Goal: Task Accomplishment & Management: Manage account settings

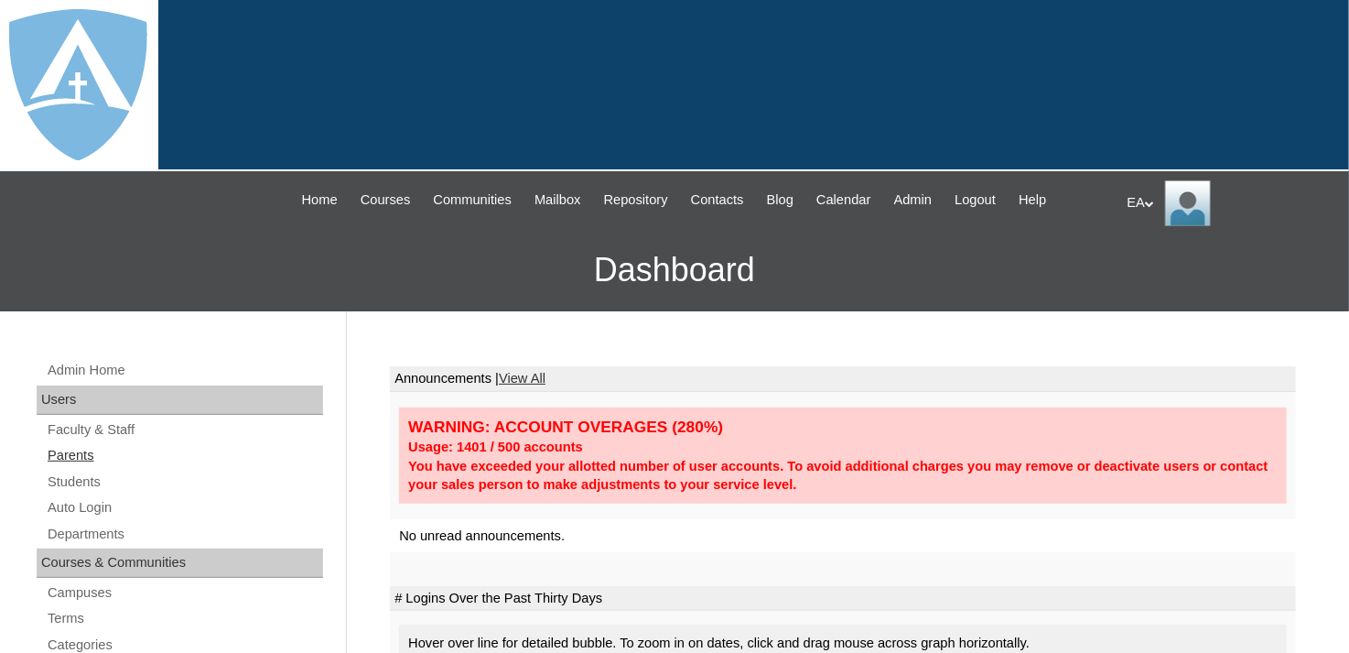
click at [91, 453] on link "Parents" at bounding box center [184, 455] width 277 height 23
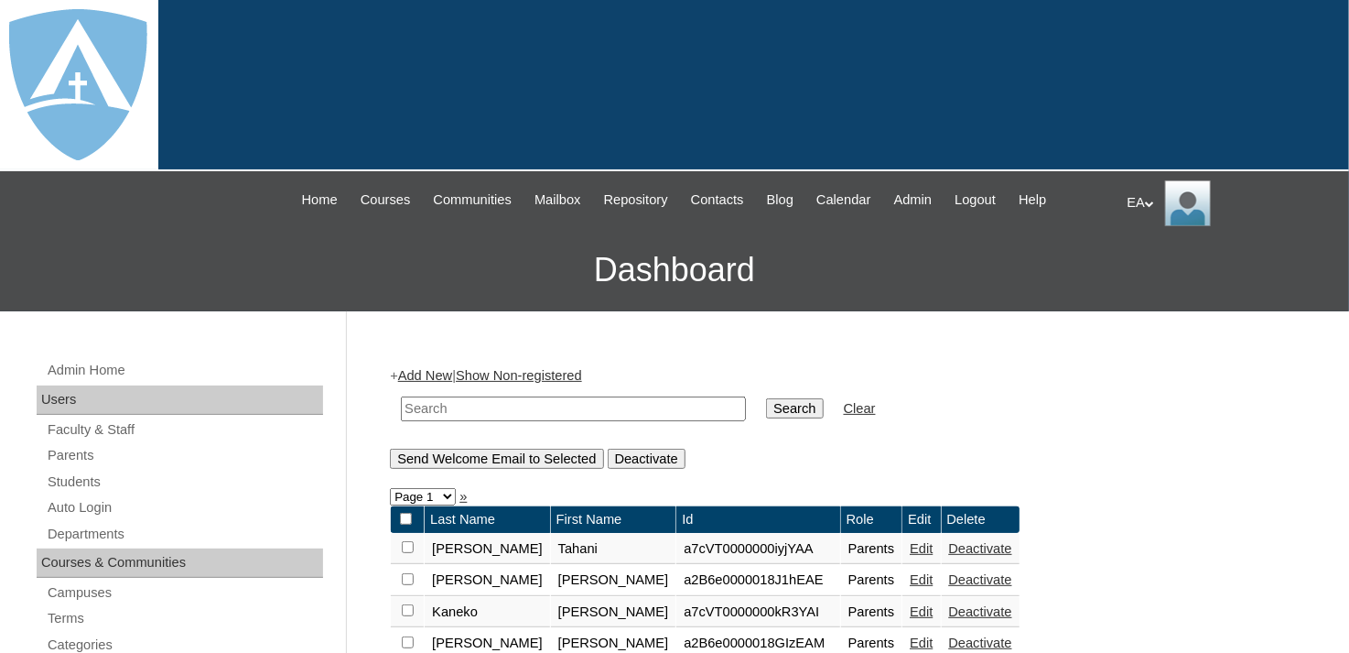
click at [516, 405] on input "text" at bounding box center [573, 408] width 345 height 25
type input "codere"
click at [766, 400] on input "Search" at bounding box center [794, 408] width 57 height 20
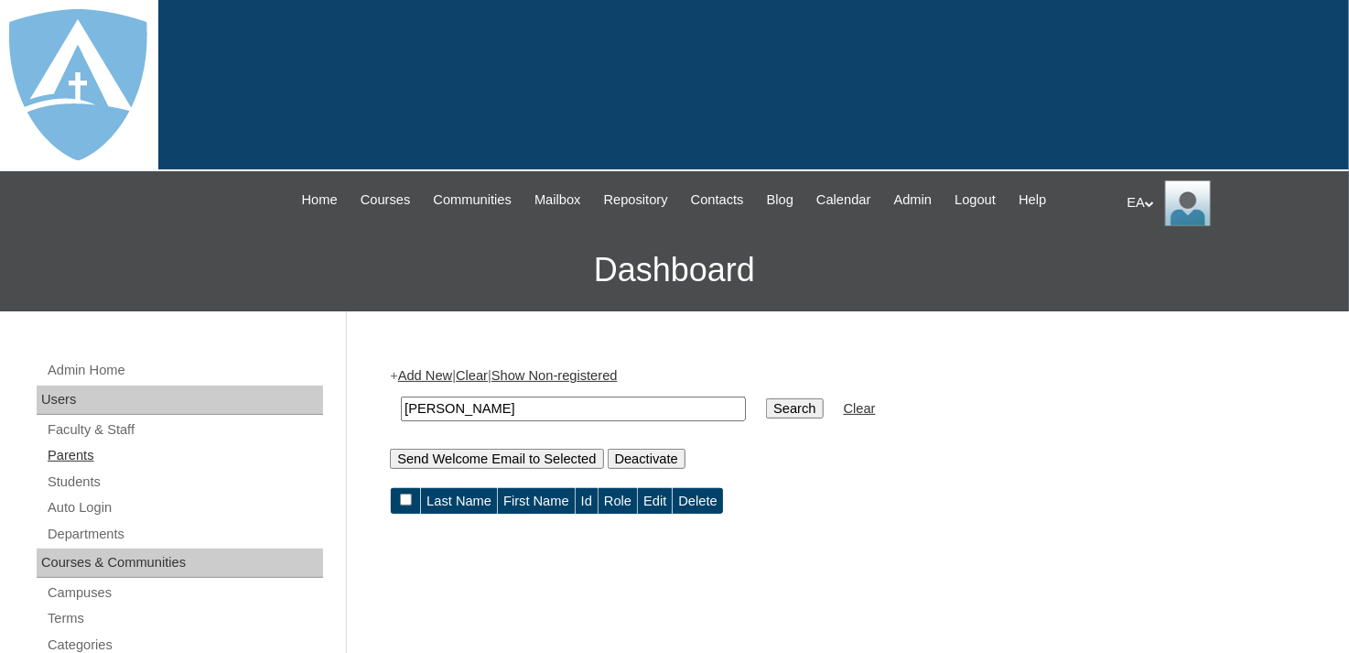
click at [88, 452] on link "Parents" at bounding box center [184, 455] width 277 height 23
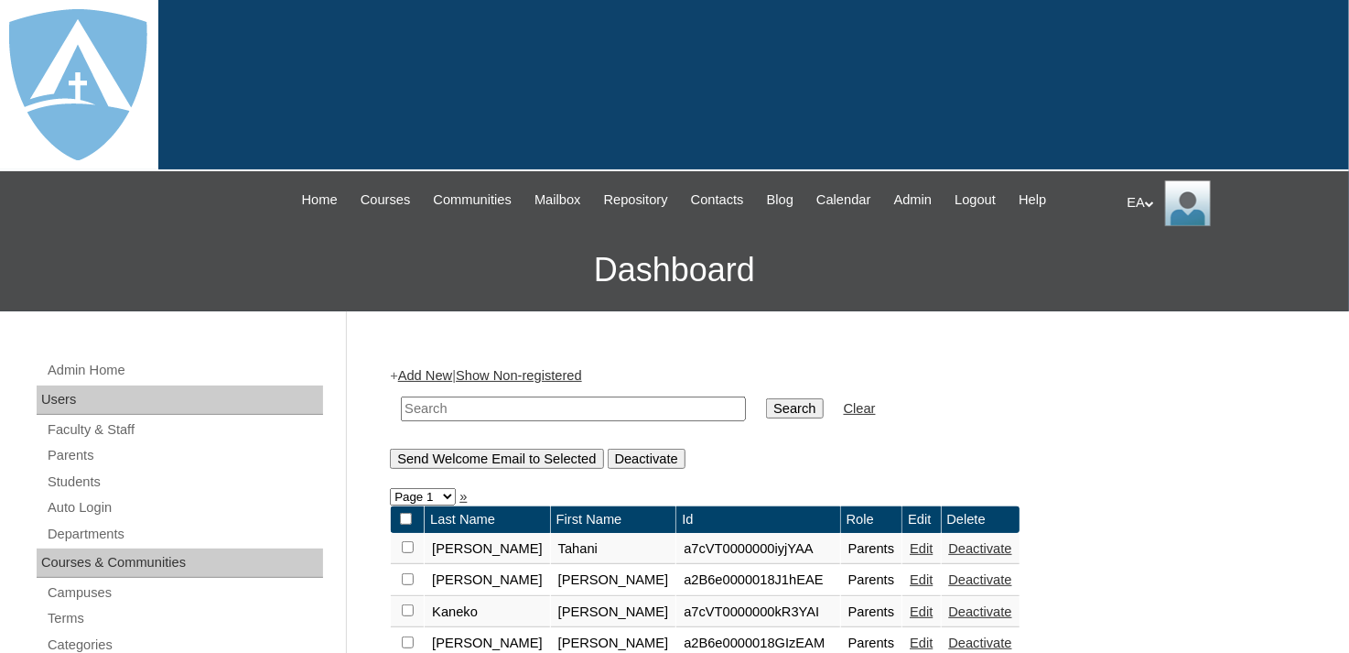
click at [503, 413] on input "text" at bounding box center [573, 408] width 345 height 25
click at [430, 374] on link "Add New" at bounding box center [425, 375] width 54 height 15
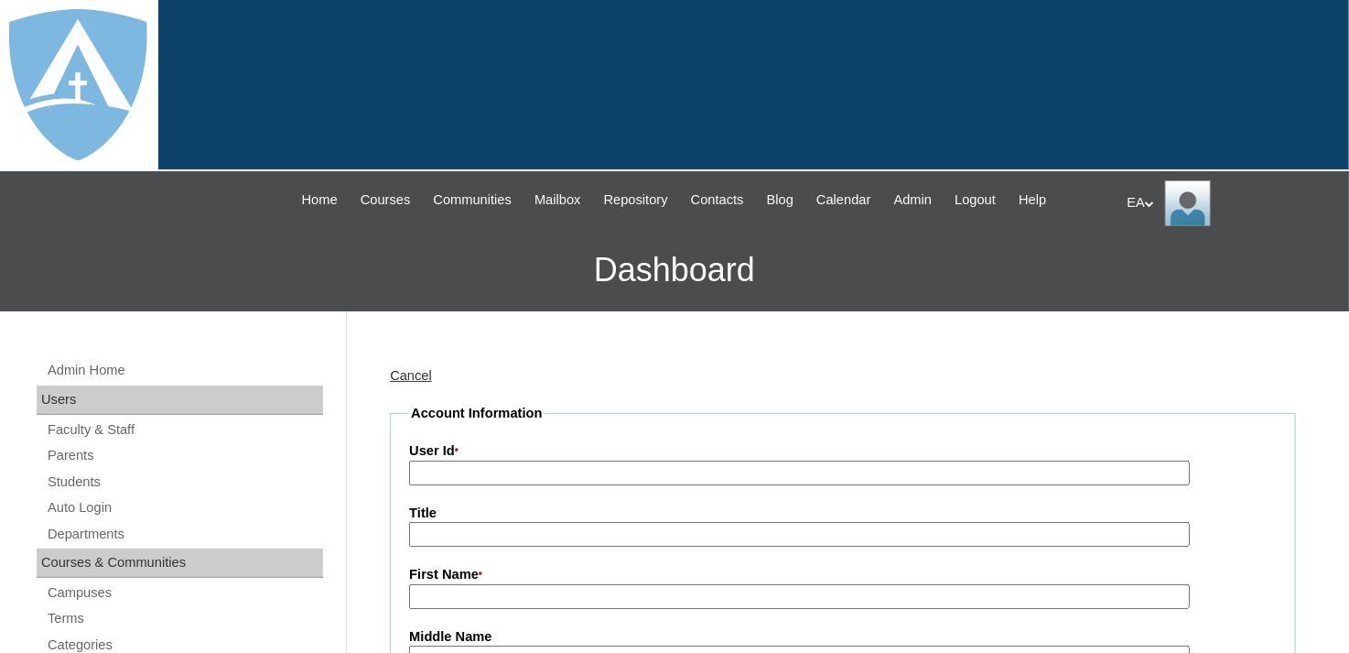
type input "HomeschoolAdmin"
click at [426, 377] on link "Cancel" at bounding box center [411, 375] width 42 height 15
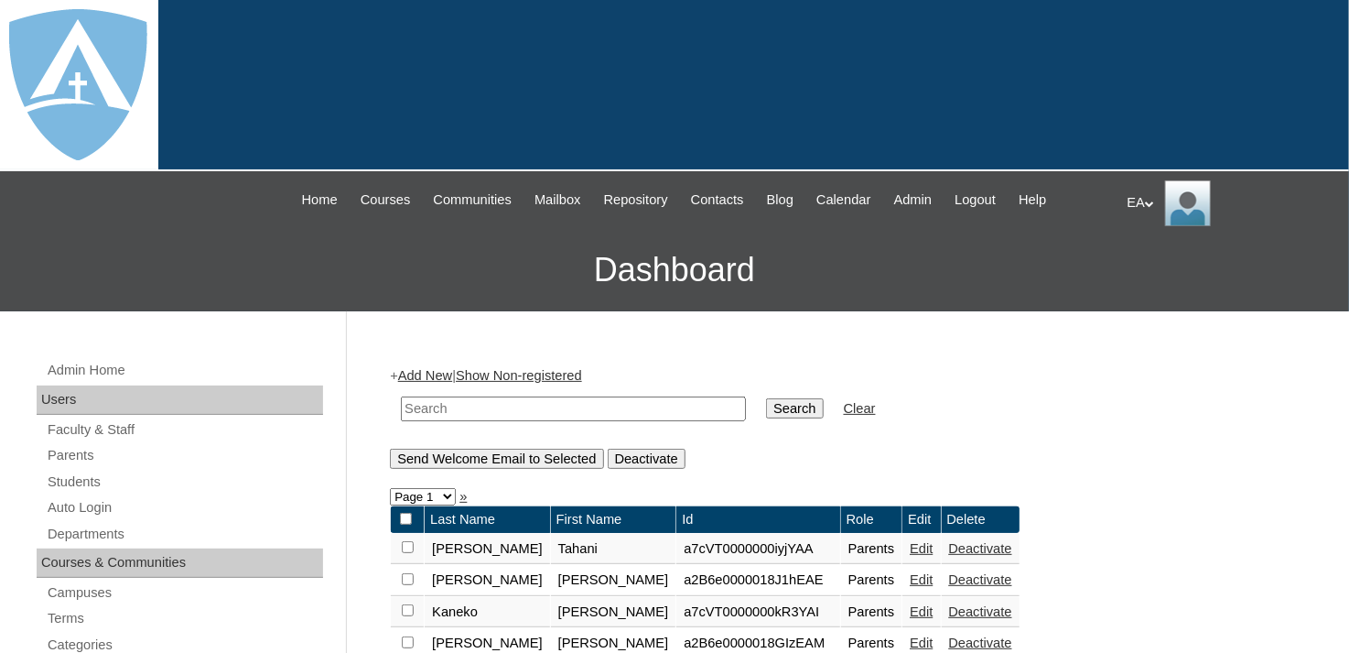
click at [442, 406] on input "text" at bounding box center [573, 408] width 345 height 25
type input "[PERSON_NAME]"
click at [766, 398] on input "Search" at bounding box center [794, 408] width 57 height 20
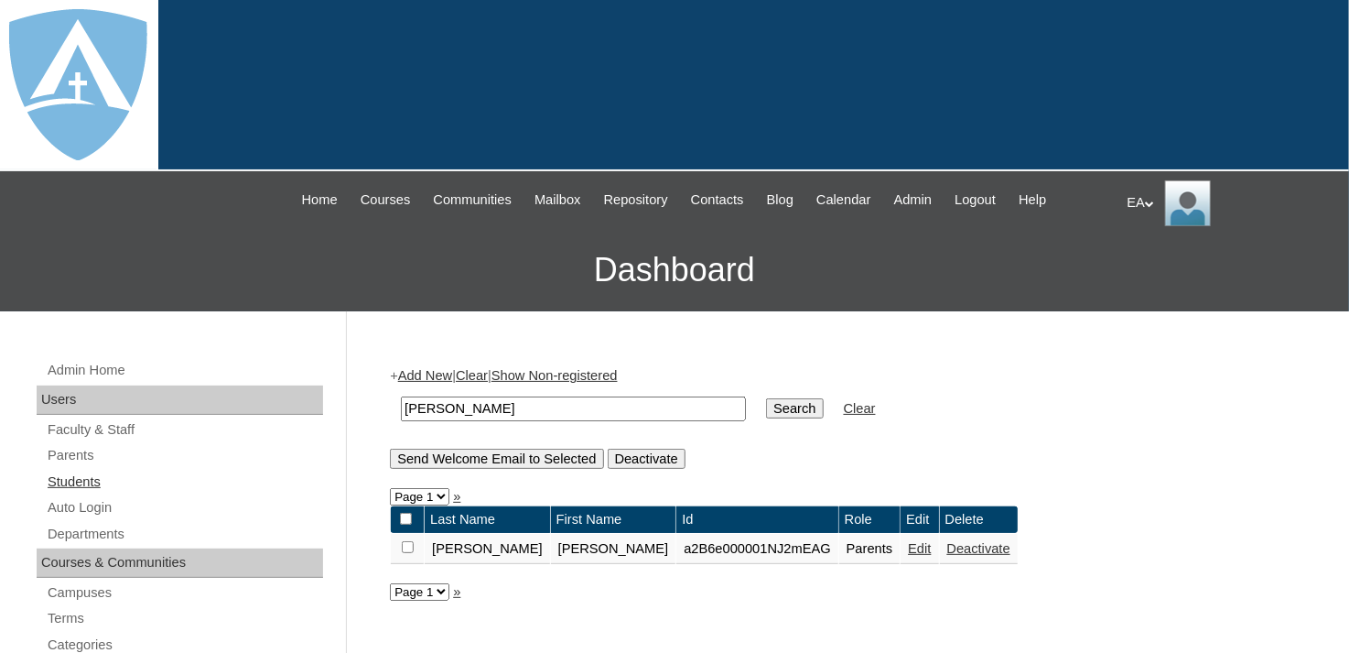
click at [74, 476] on link "Students" at bounding box center [184, 481] width 277 height 23
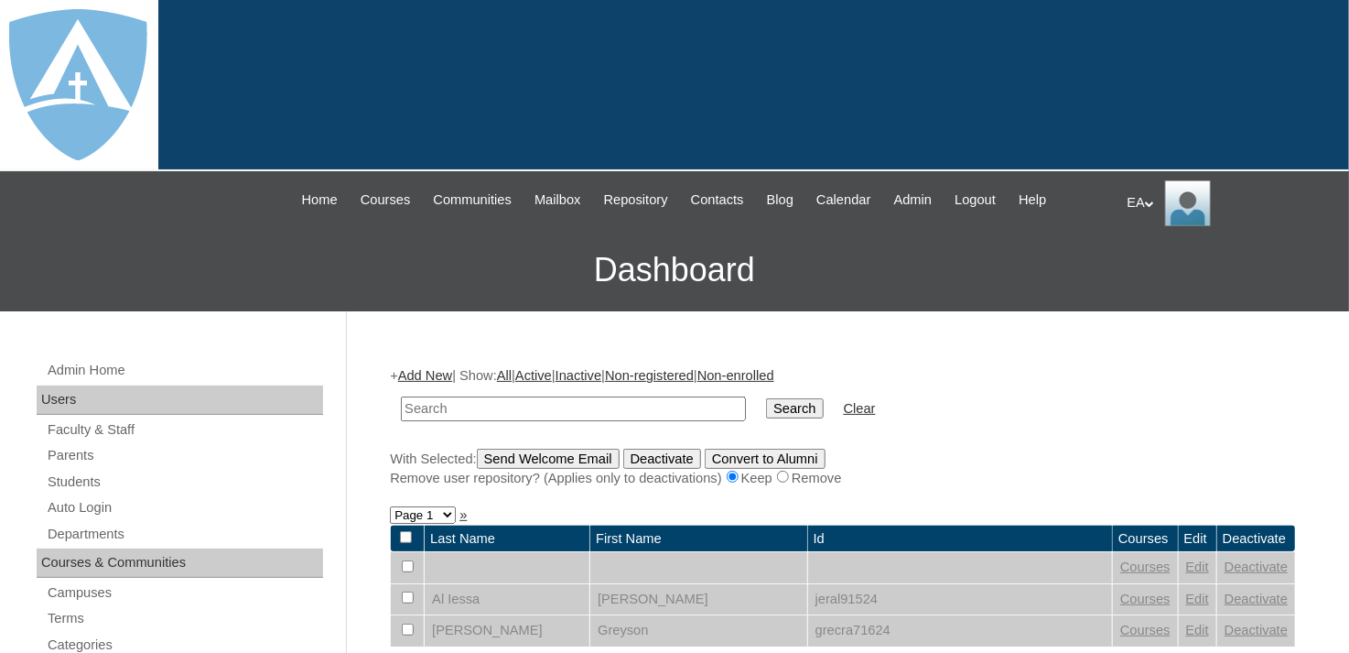
click at [470, 409] on input "text" at bounding box center [573, 408] width 345 height 25
type input "terrell"
click at [766, 415] on input "Search" at bounding box center [794, 408] width 57 height 20
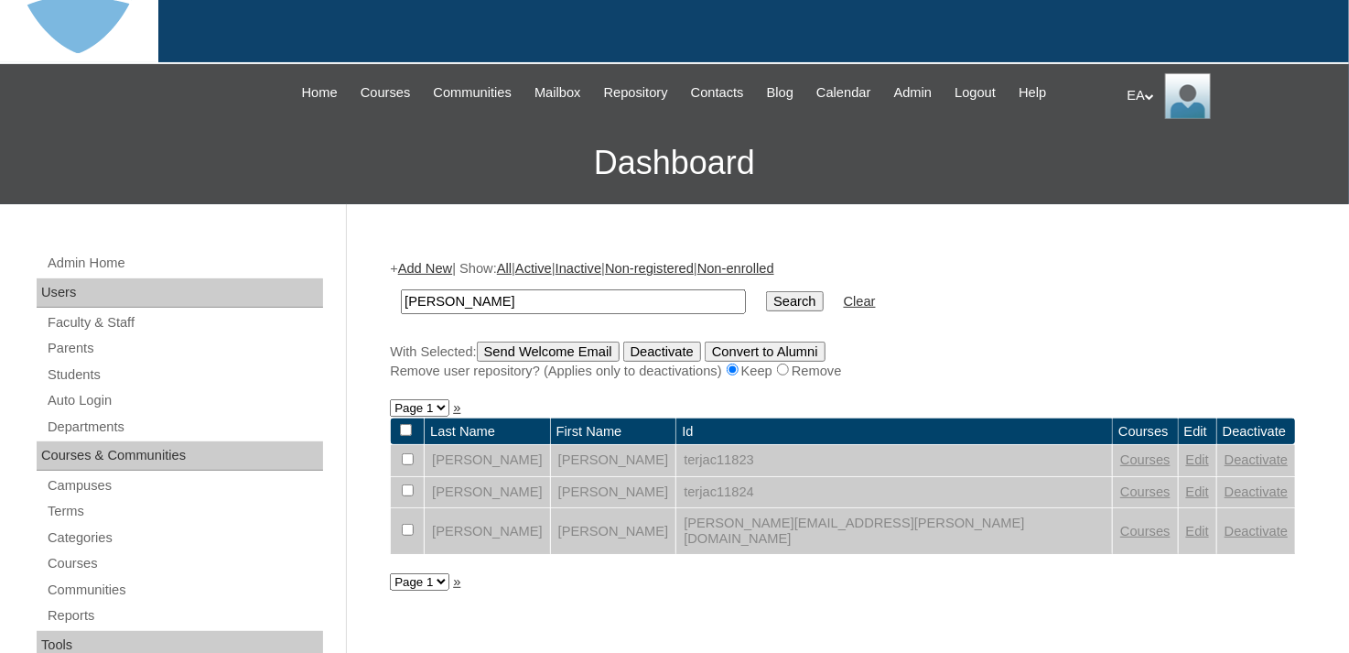
scroll to position [275, 0]
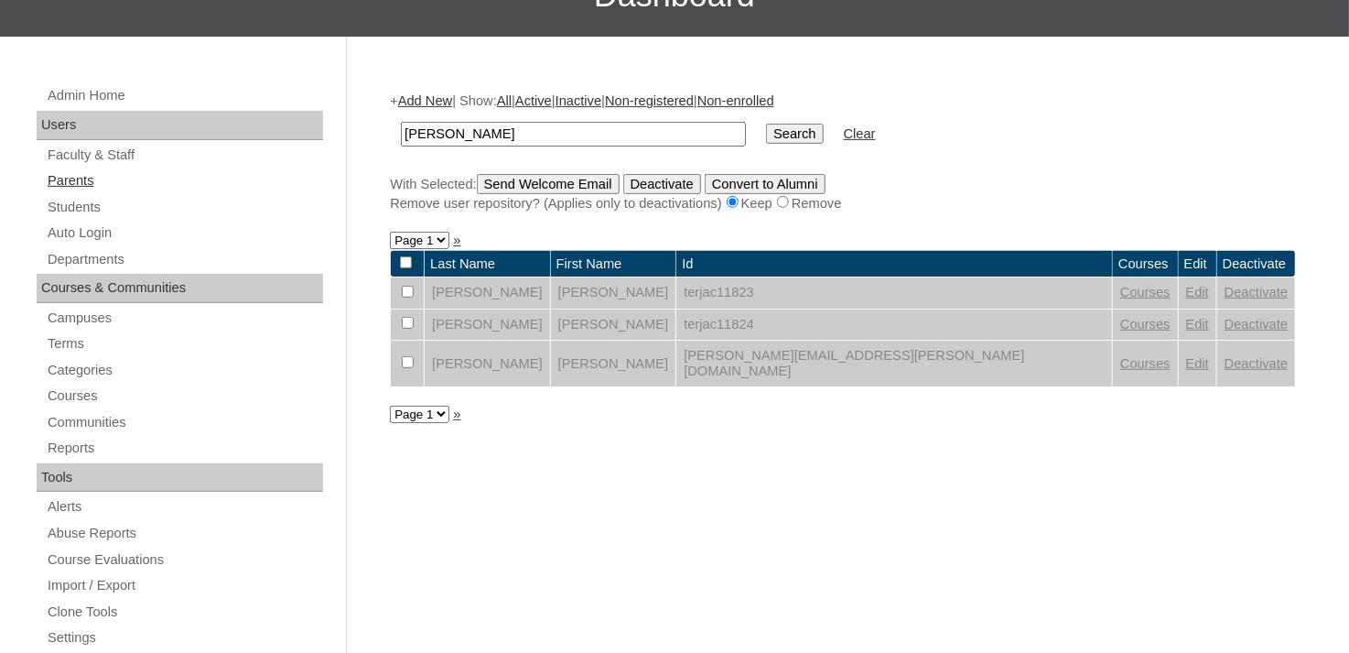
click at [66, 182] on link "Parents" at bounding box center [184, 180] width 277 height 23
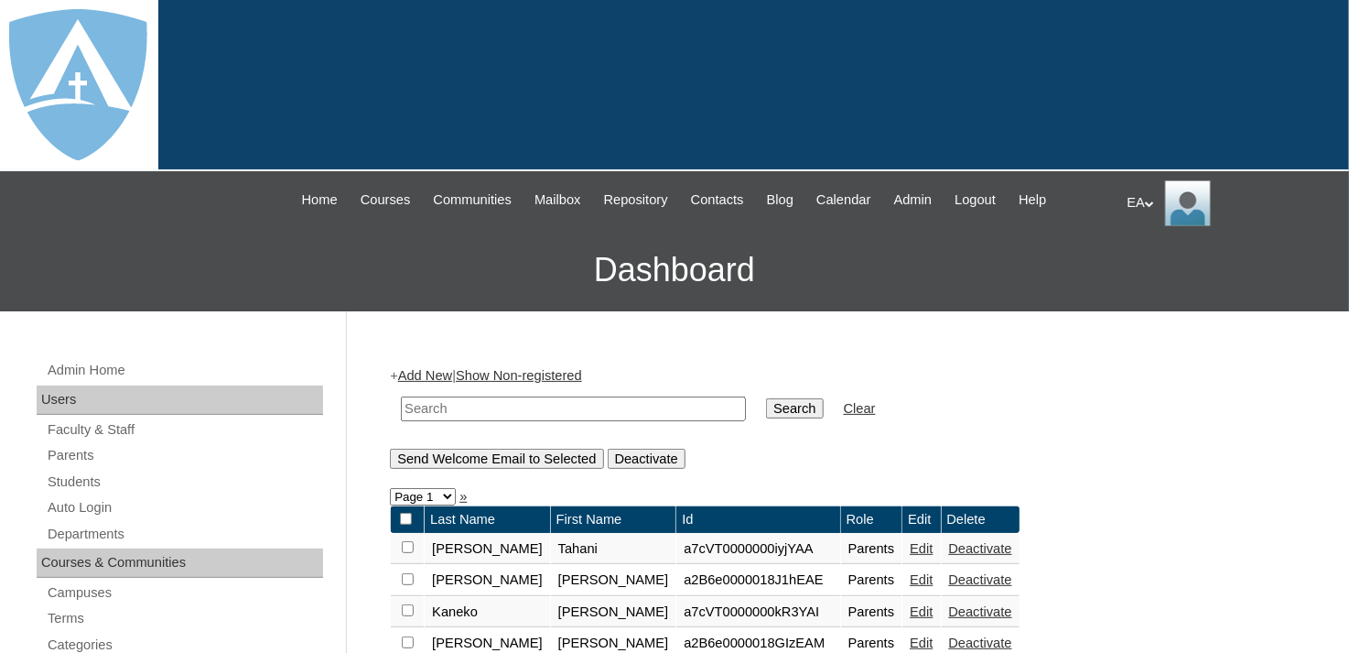
click at [474, 406] on input "text" at bounding box center [573, 408] width 345 height 25
type input "[PERSON_NAME]"
click at [766, 405] on input "Search" at bounding box center [794, 408] width 57 height 20
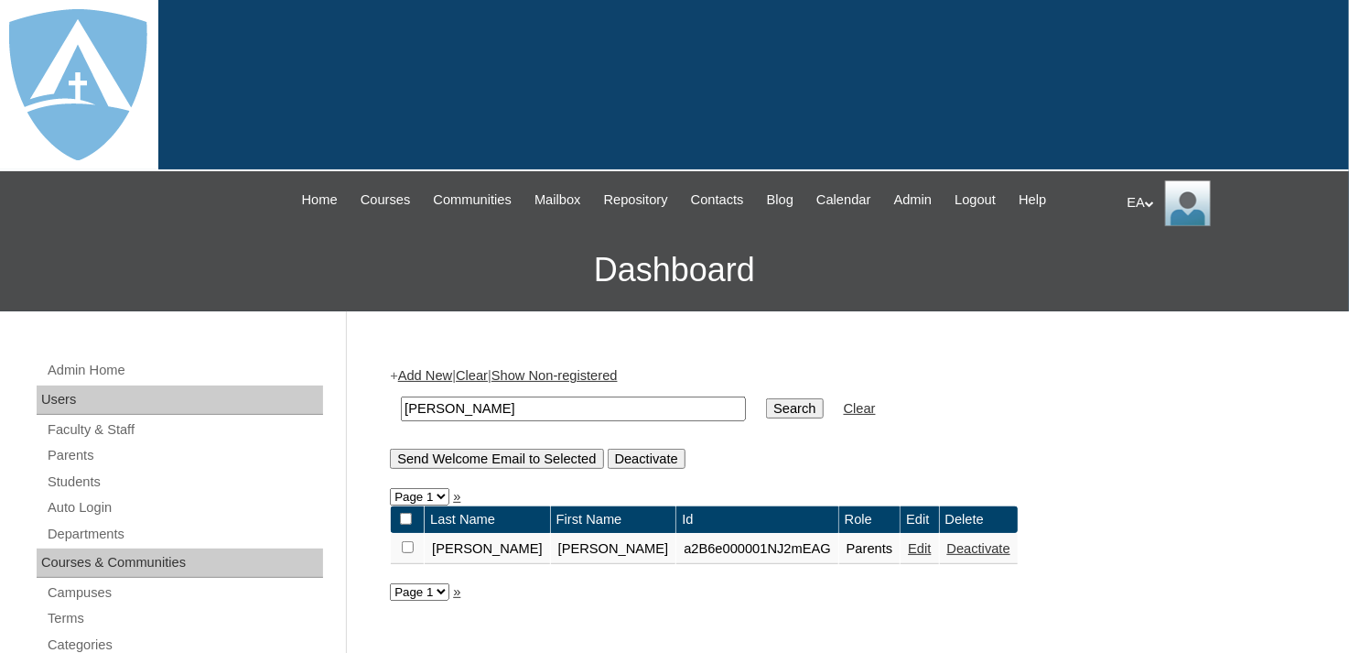
click at [839, 545] on td "Parents" at bounding box center [869, 549] width 61 height 31
click at [901, 545] on td "Edit" at bounding box center [920, 549] width 38 height 31
click at [908, 550] on link "Edit" at bounding box center [919, 548] width 23 height 15
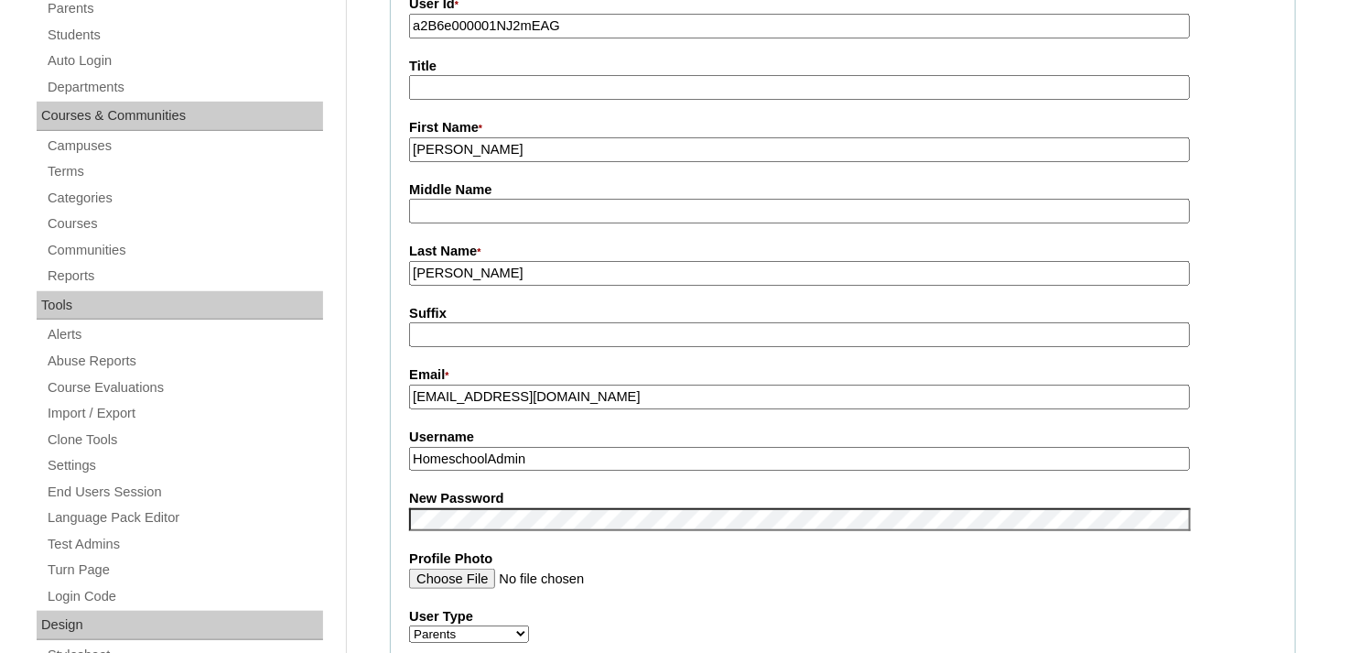
scroll to position [458, 0]
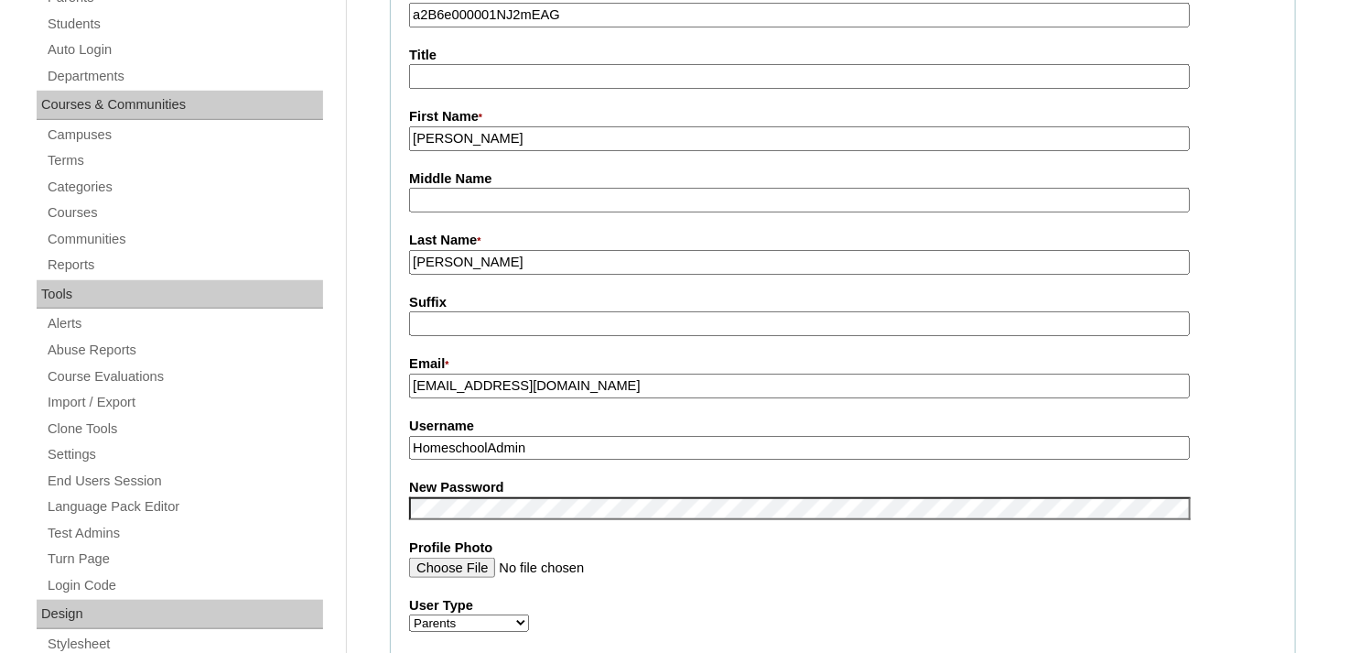
drag, startPoint x: 620, startPoint y: 383, endPoint x: 406, endPoint y: 402, distance: 214.1
click at [406, 402] on fieldset "Account Information User Id * a2B6e000001NJ2mEAG Title First Name * [PERSON_NAM…" at bounding box center [843, 493] width 906 height 1095
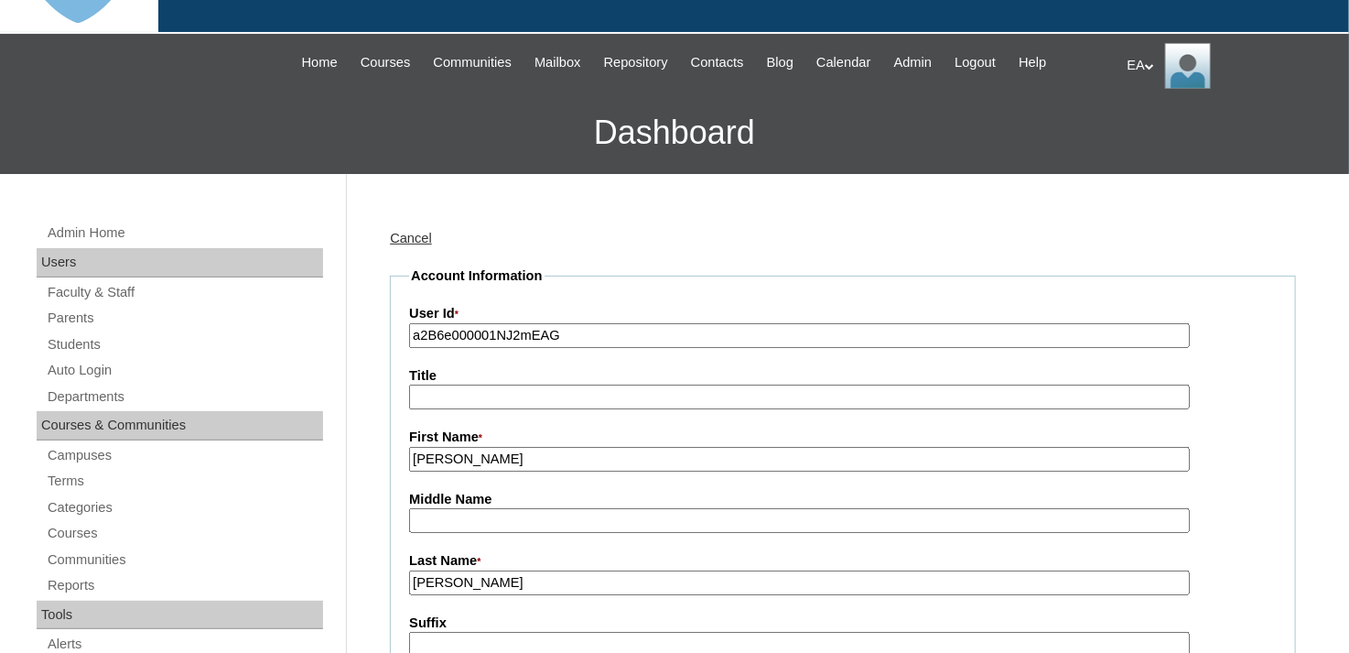
scroll to position [92, 0]
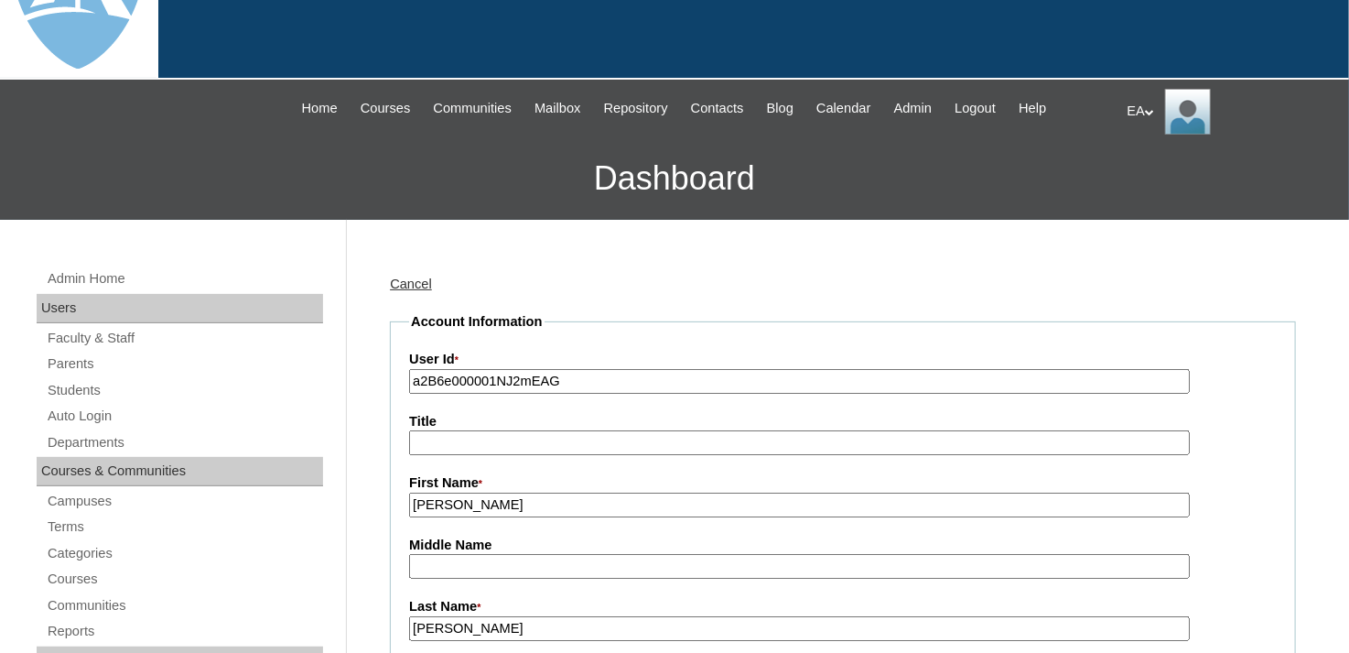
drag, startPoint x: 406, startPoint y: 280, endPoint x: 383, endPoint y: 274, distance: 24.6
click at [406, 280] on link "Cancel" at bounding box center [411, 283] width 42 height 15
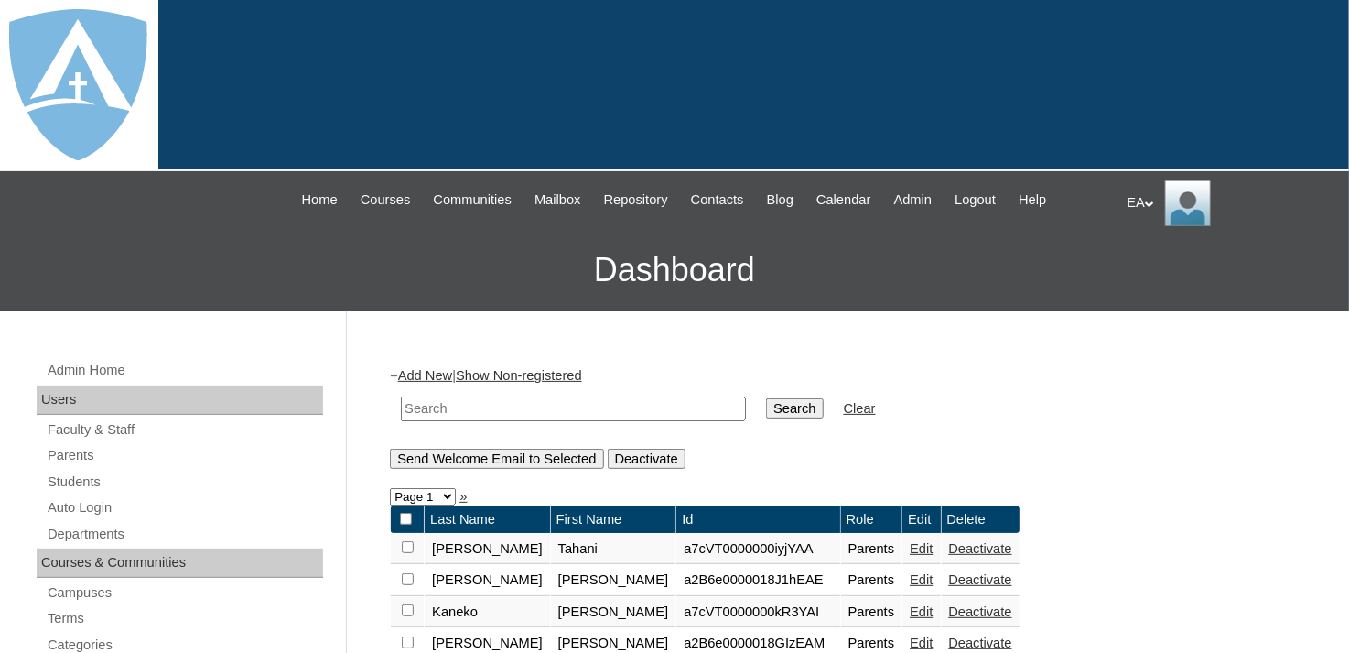
click at [494, 403] on input "text" at bounding box center [573, 408] width 345 height 25
type input "[PERSON_NAME]"
click at [766, 405] on input "Search" at bounding box center [794, 408] width 57 height 20
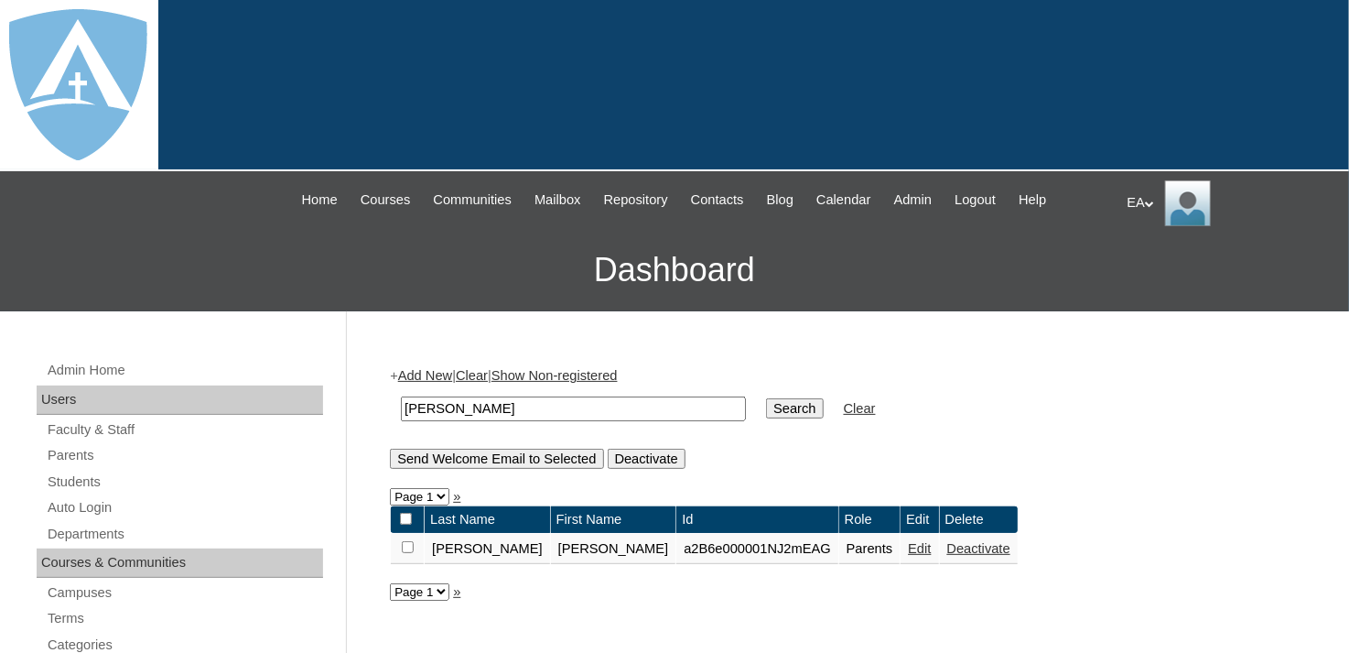
drag, startPoint x: 846, startPoint y: 545, endPoint x: 794, endPoint y: 514, distance: 60.0
click at [908, 545] on link "Edit" at bounding box center [919, 548] width 23 height 15
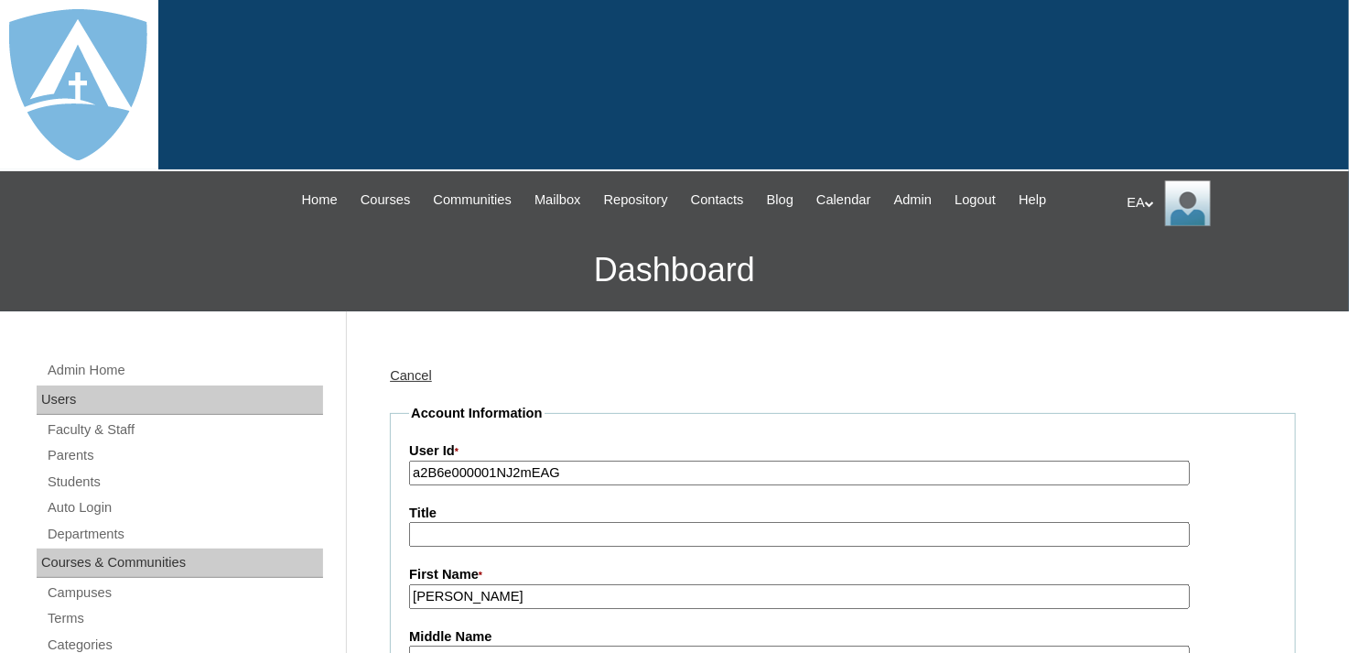
drag, startPoint x: 573, startPoint y: 467, endPoint x: 387, endPoint y: 466, distance: 185.8
paste input "VT000000XwGX2A0"
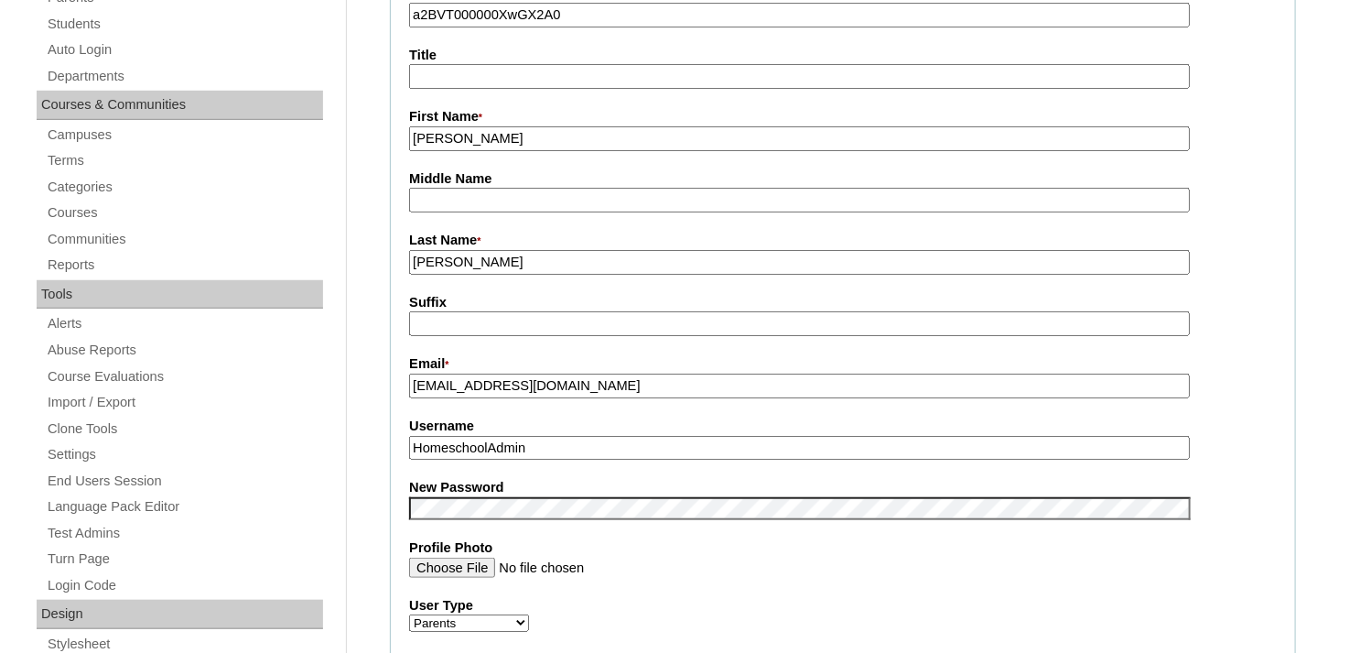
scroll to position [549, 0]
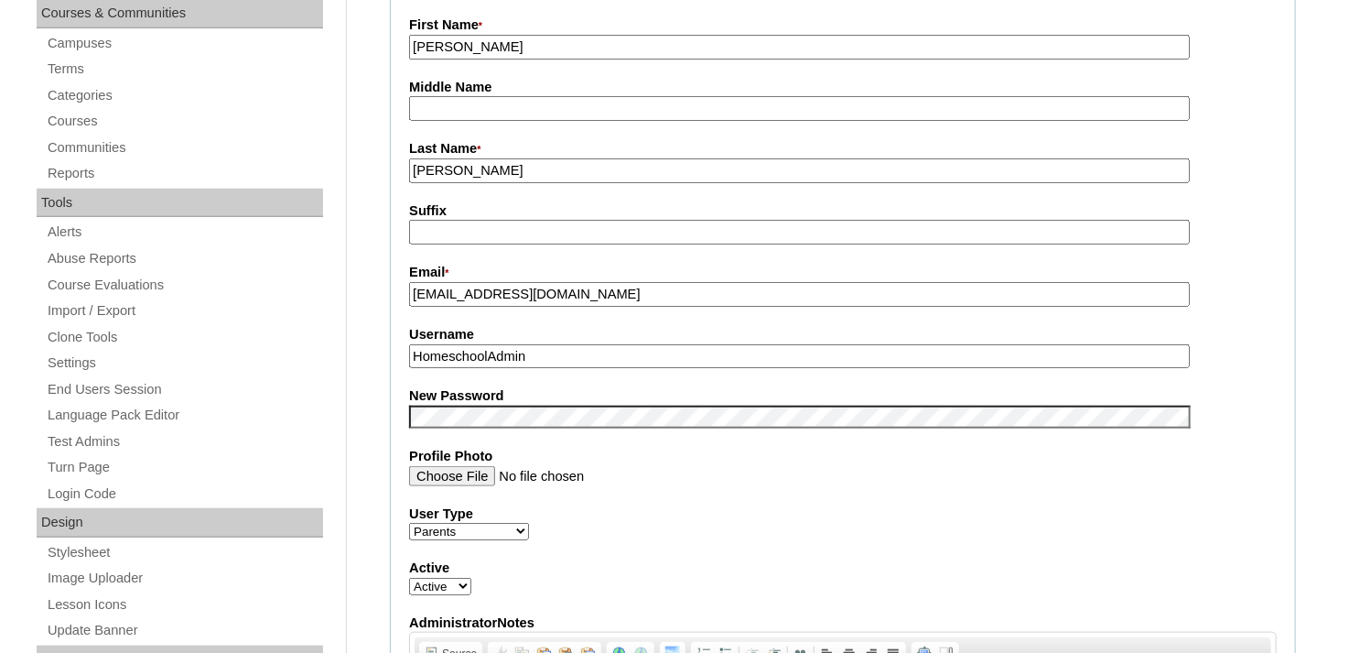
type input "a2BVT000000XwGX2A0"
drag, startPoint x: 620, startPoint y: 292, endPoint x: 394, endPoint y: 305, distance: 225.5
click at [394, 305] on fieldset "Account Information User Id * a2BVT000000XwGX2A0 Title First Name * Terrell Mid…" at bounding box center [843, 401] width 906 height 1095
drag, startPoint x: 565, startPoint y: 352, endPoint x: 400, endPoint y: 350, distance: 164.8
click at [404, 350] on fieldset "Account Information User Id * a2BVT000000XwGX2A0 Title First Name * Terrell Mid…" at bounding box center [843, 401] width 906 height 1095
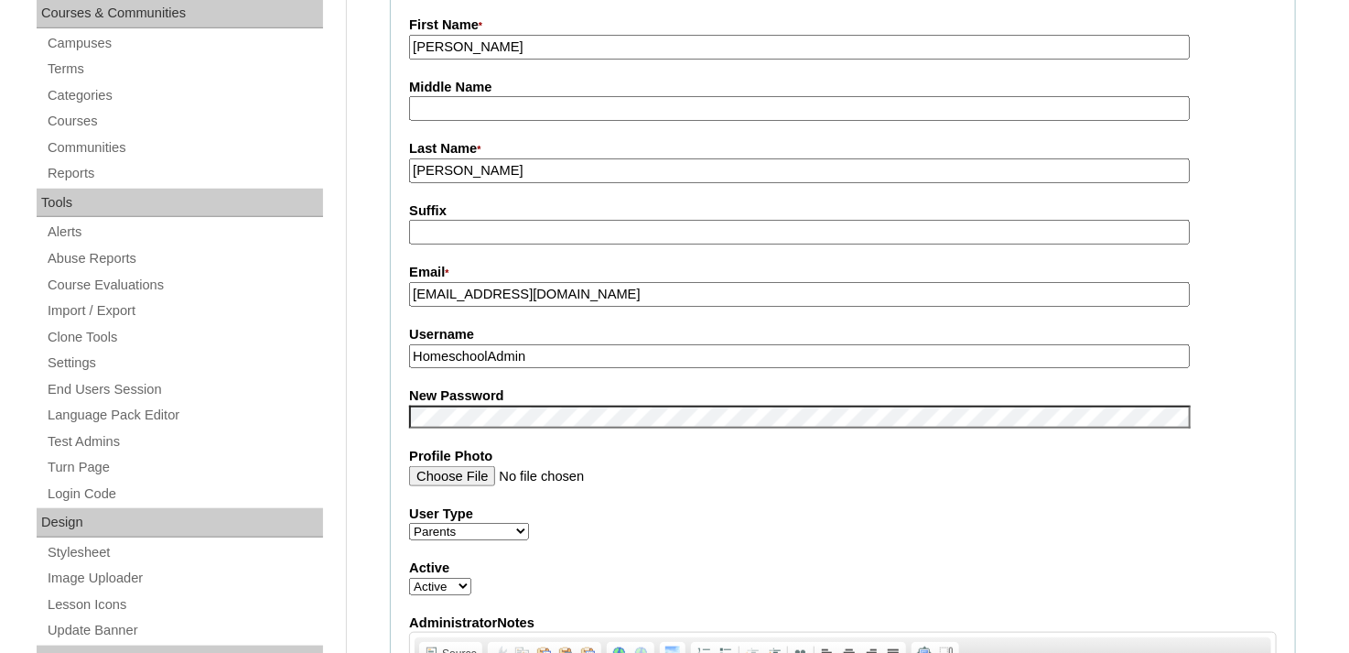
paste input "terrellajackson@gmail.com"
type input "terrellajackson@gmail.com"
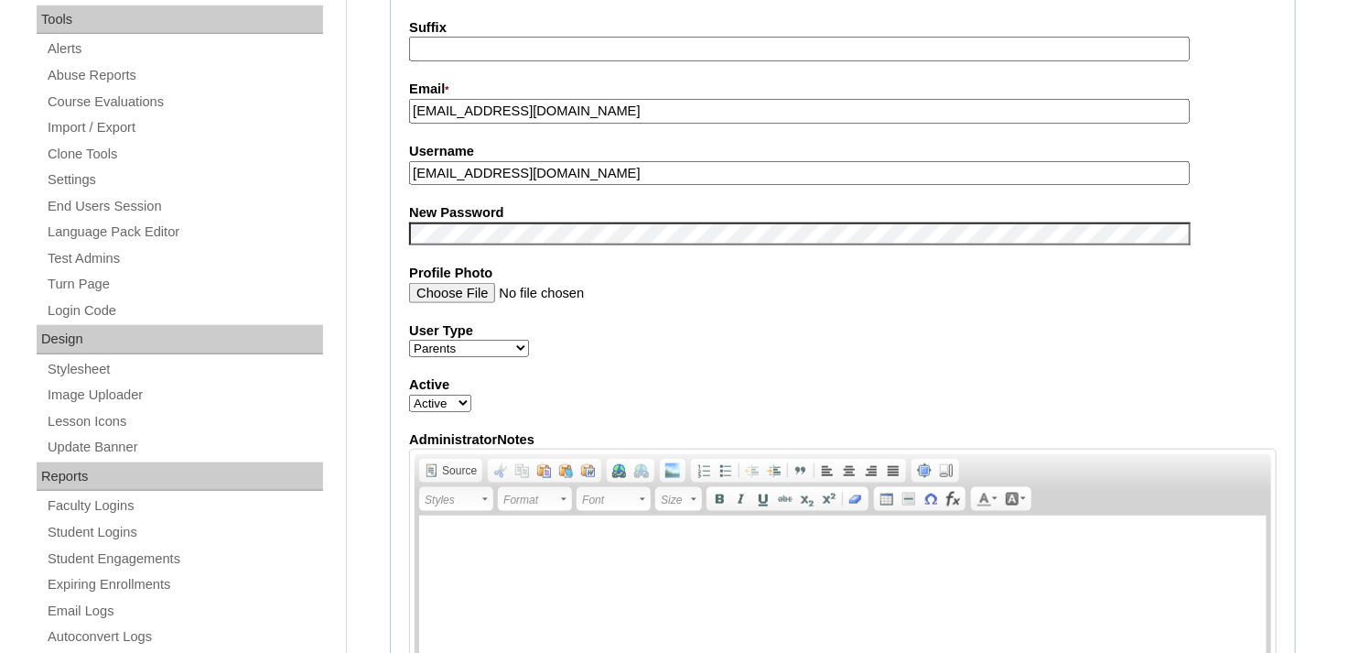
click at [560, 398] on div "Active Active Inactive" at bounding box center [843, 393] width 868 height 37
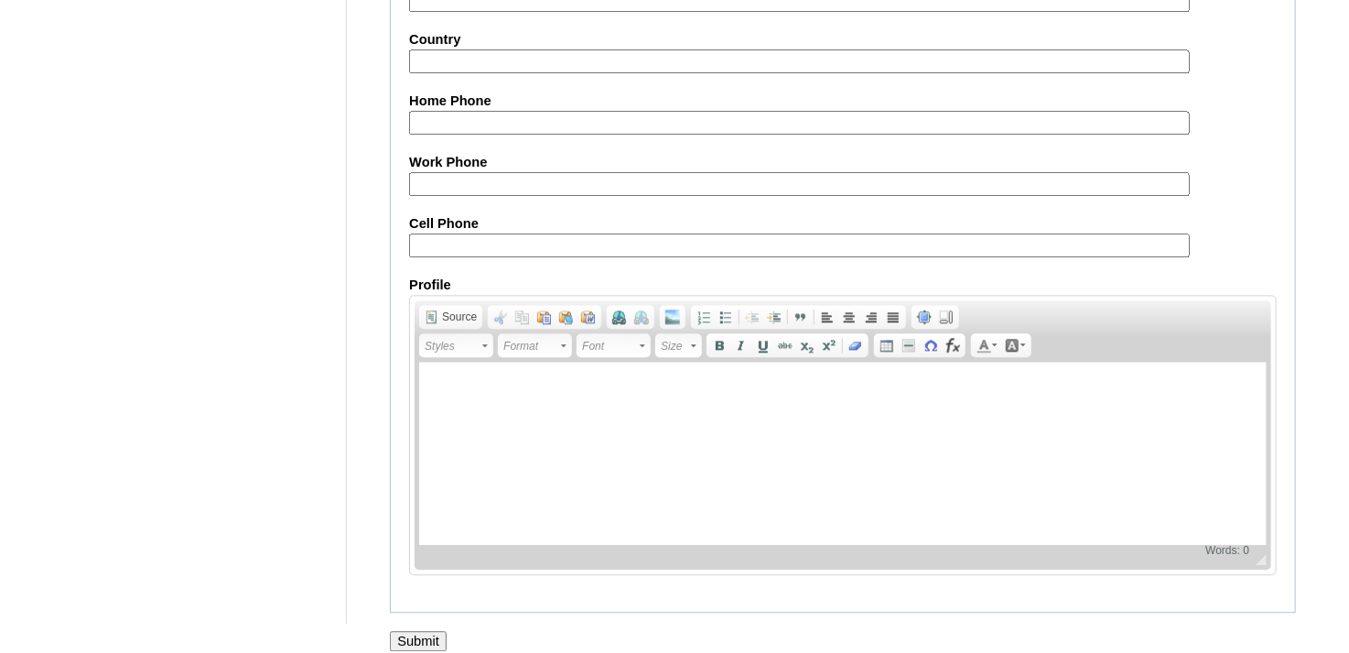
scroll to position [1831, 0]
click at [423, 630] on input "Submit" at bounding box center [418, 640] width 57 height 20
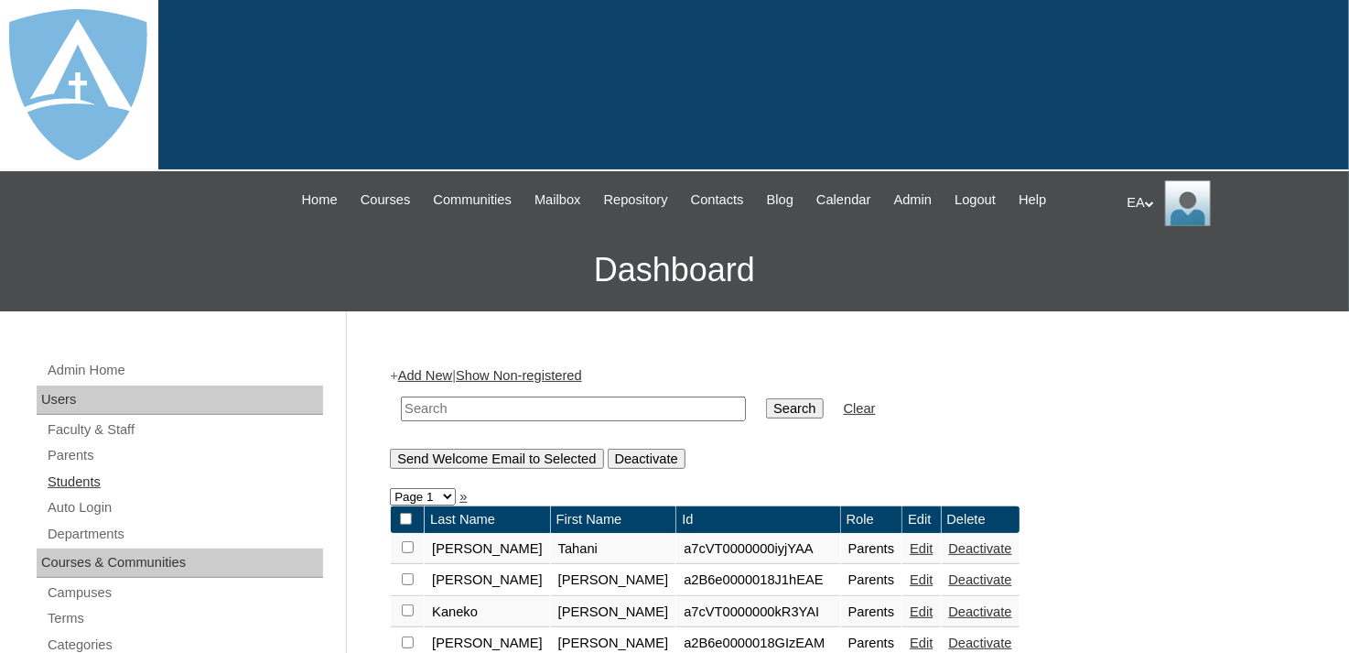
click at [90, 484] on link "Students" at bounding box center [184, 481] width 277 height 23
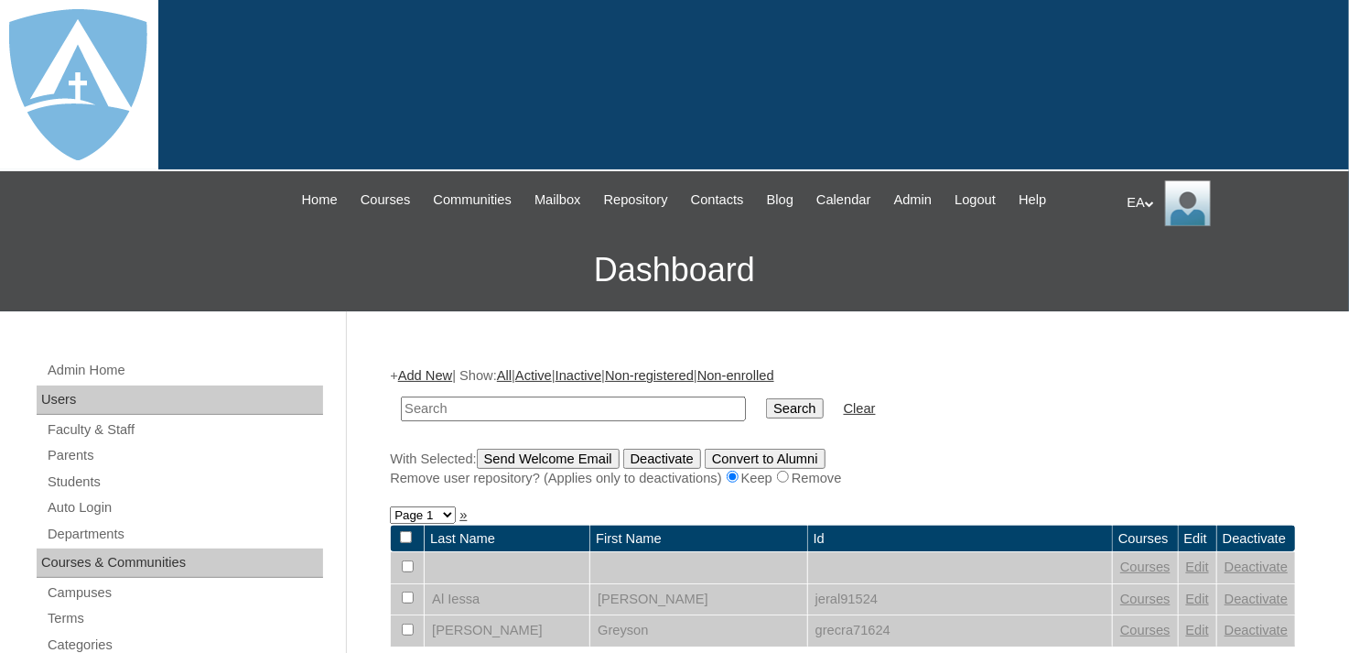
click at [460, 411] on input "text" at bounding box center [573, 408] width 345 height 25
type input "[PERSON_NAME]"
click at [766, 401] on input "Search" at bounding box center [794, 408] width 57 height 20
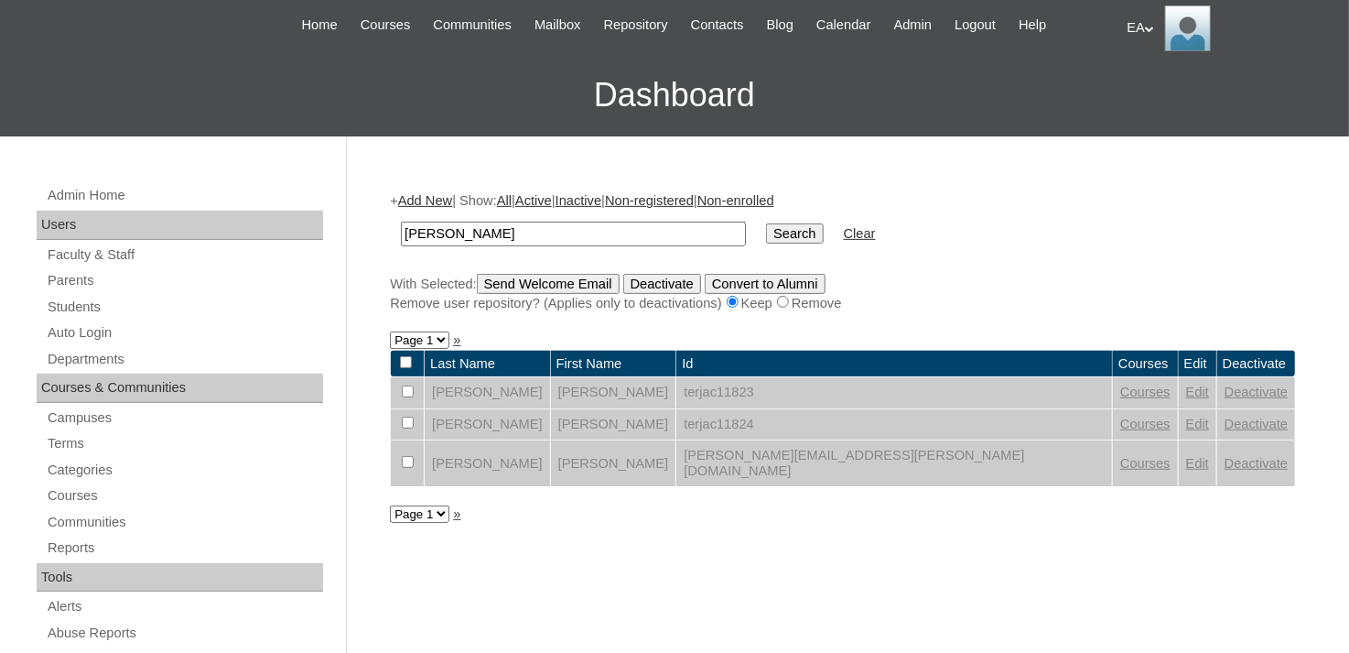
scroll to position [183, 0]
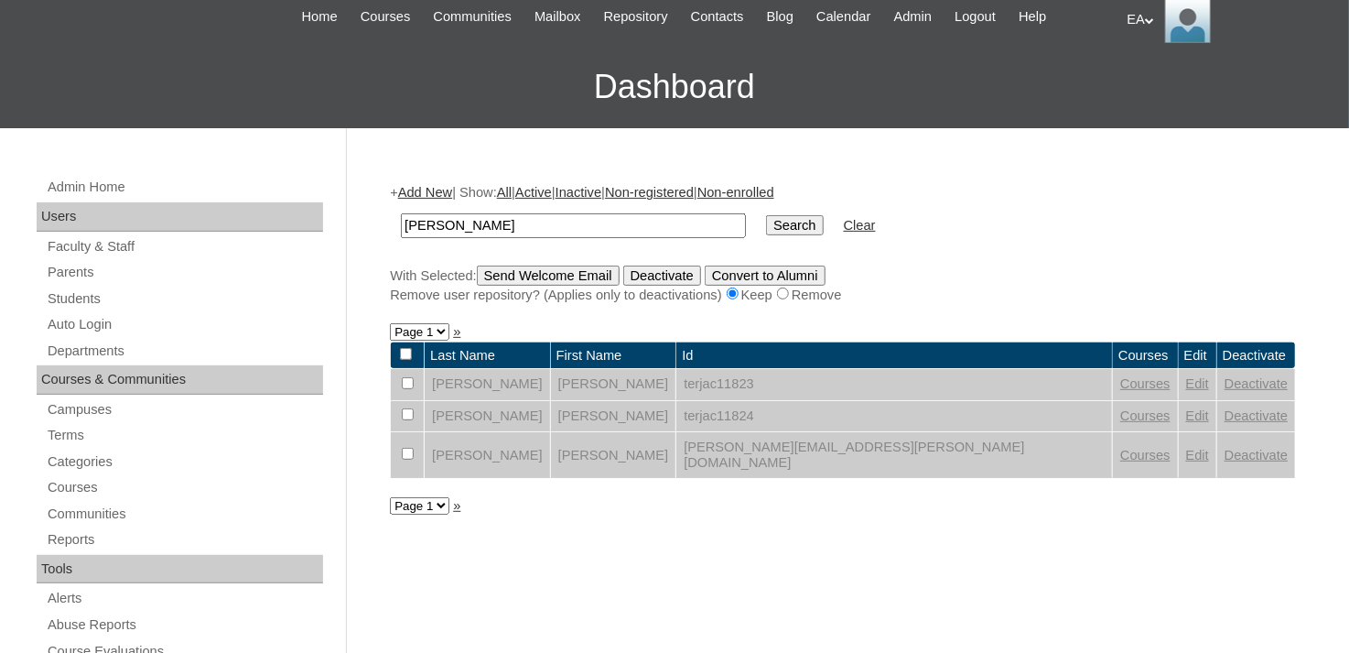
click at [430, 191] on link "Add New" at bounding box center [425, 192] width 54 height 15
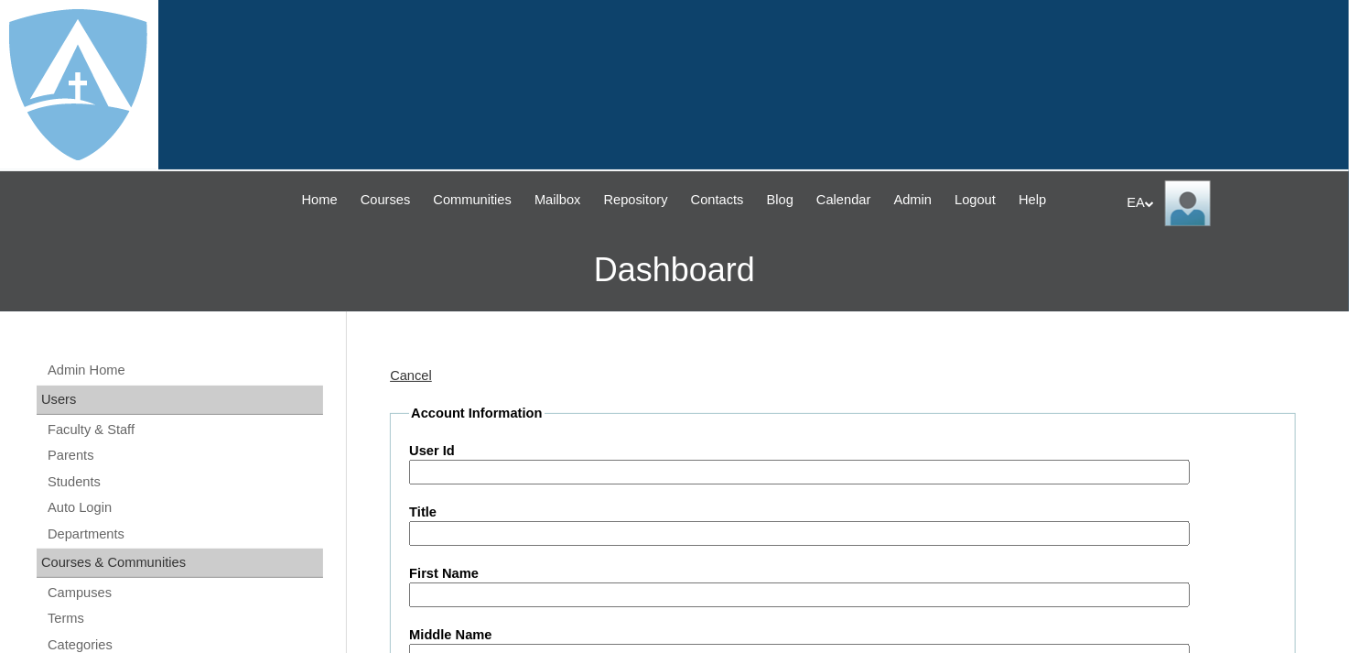
type input "HomeschoolAdmin"
click at [464, 468] on input "User Id" at bounding box center [799, 471] width 781 height 25
click at [428, 468] on input "User Id" at bounding box center [799, 471] width 781 height 25
paste input "a2BVT000000XwGX2A0"
click at [411, 466] on input "a2BVT000000XwGX2A0" at bounding box center [799, 471] width 781 height 25
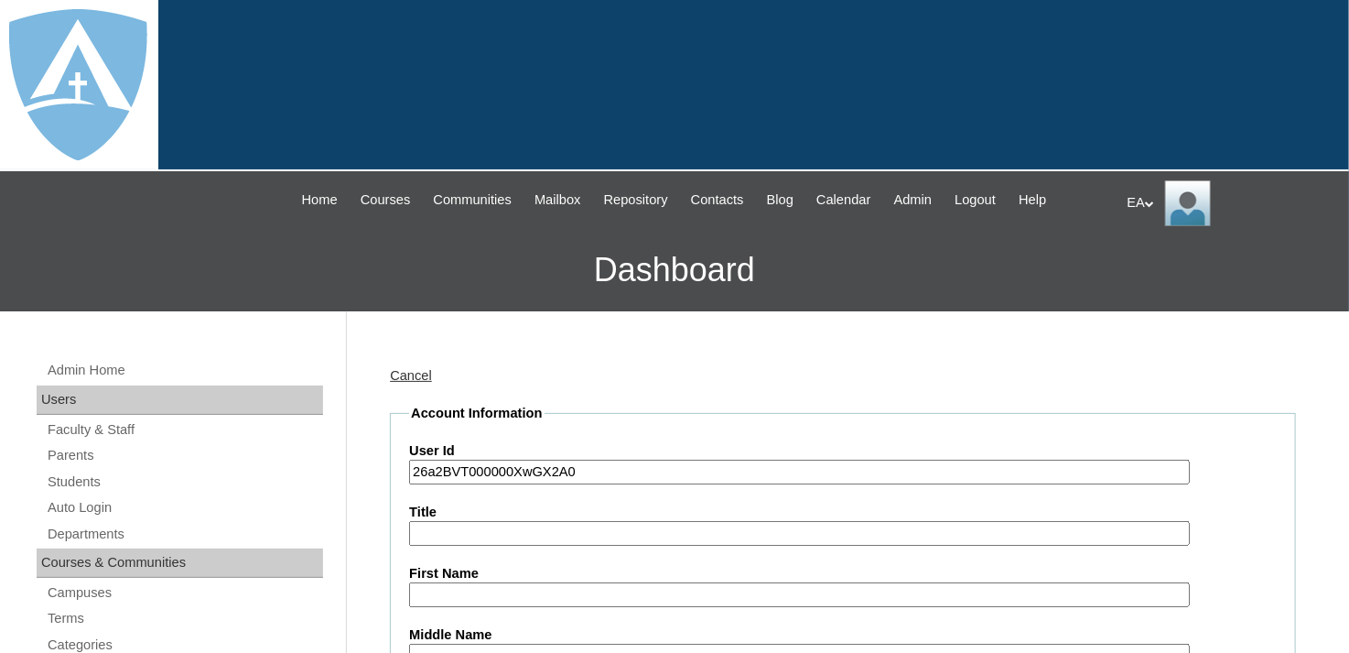
type input "26a2BVT000000XwGX2A0"
click at [522, 525] on input "Title" at bounding box center [799, 533] width 781 height 25
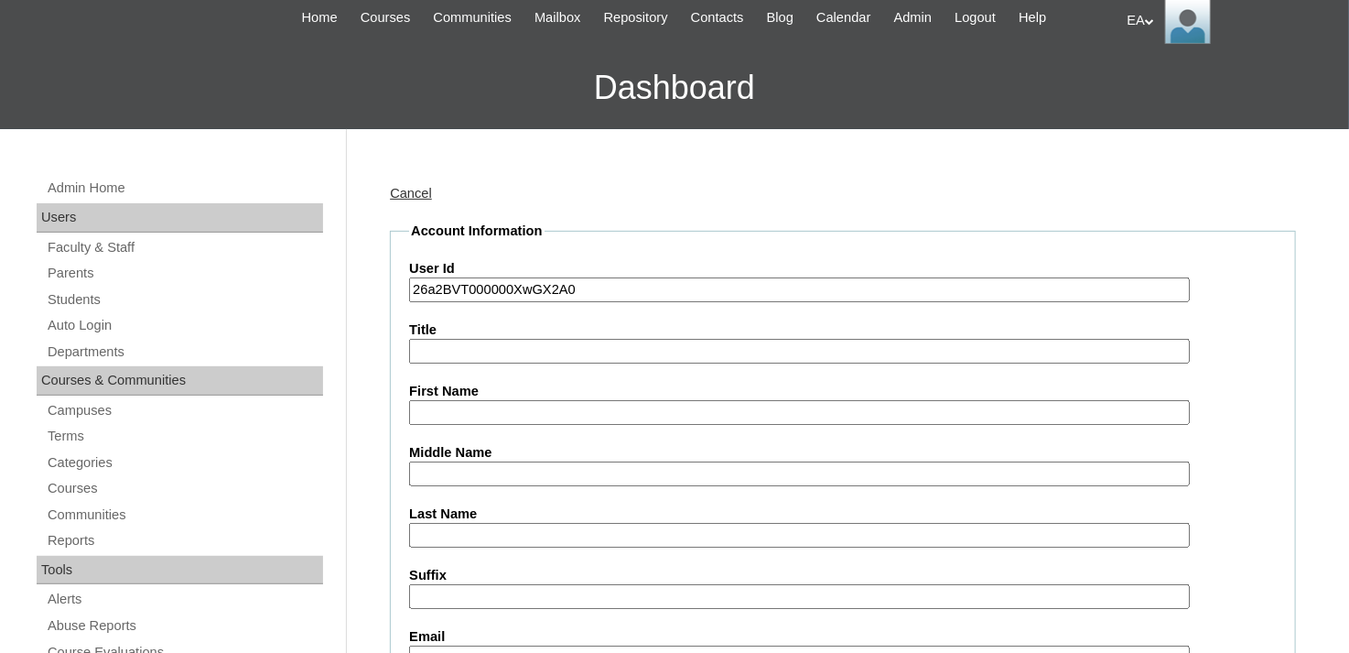
scroll to position [183, 0]
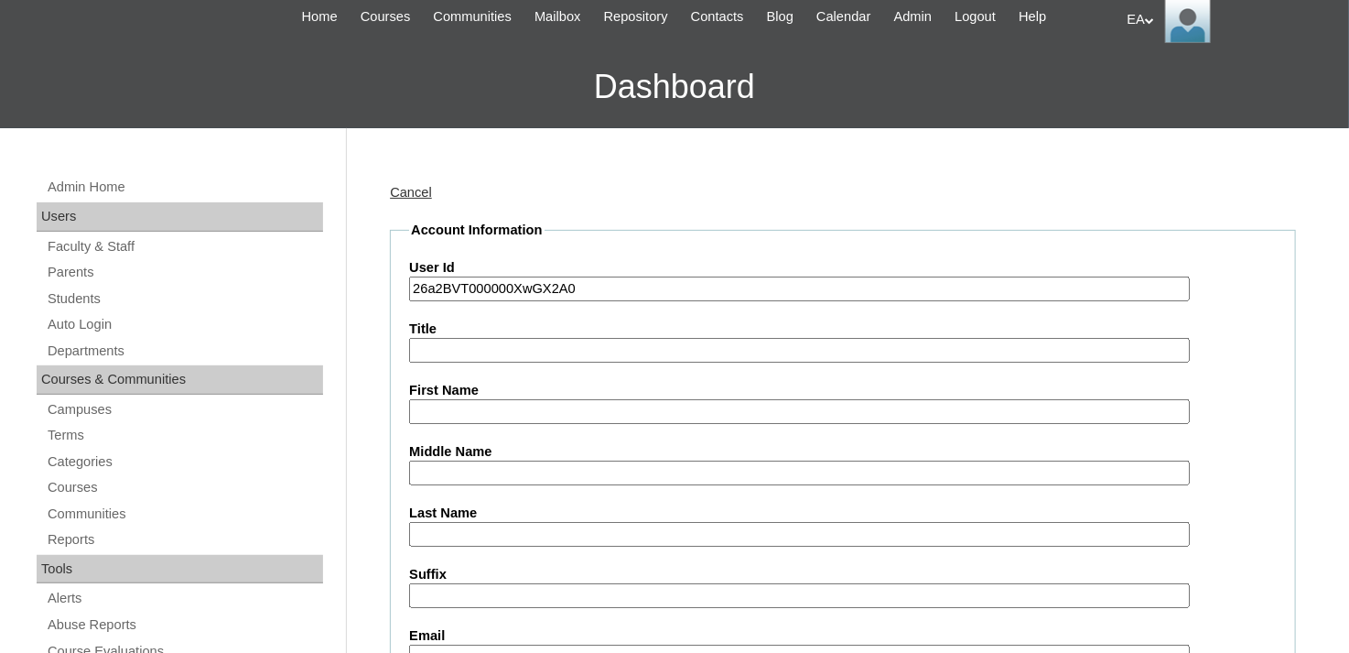
click at [460, 406] on input "First Name" at bounding box center [799, 411] width 781 height 25
type input "Terrell"
click at [428, 530] on input "Last Name" at bounding box center [799, 534] width 781 height 25
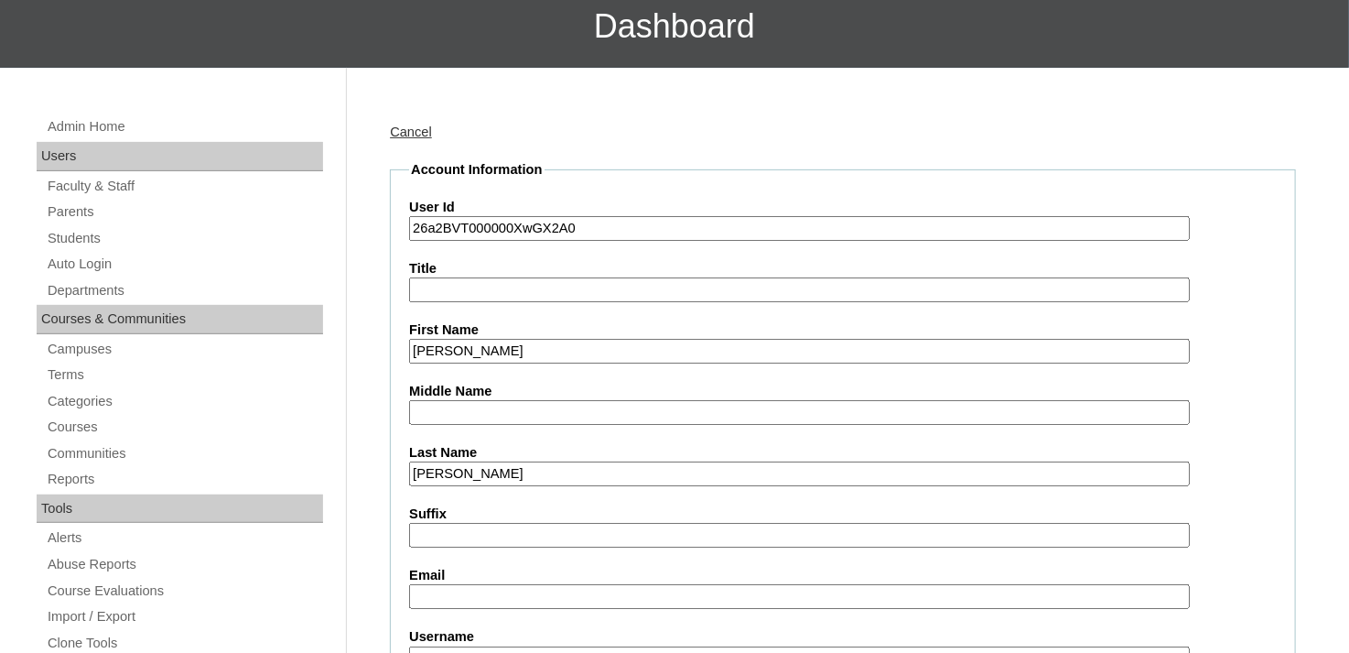
scroll to position [366, 0]
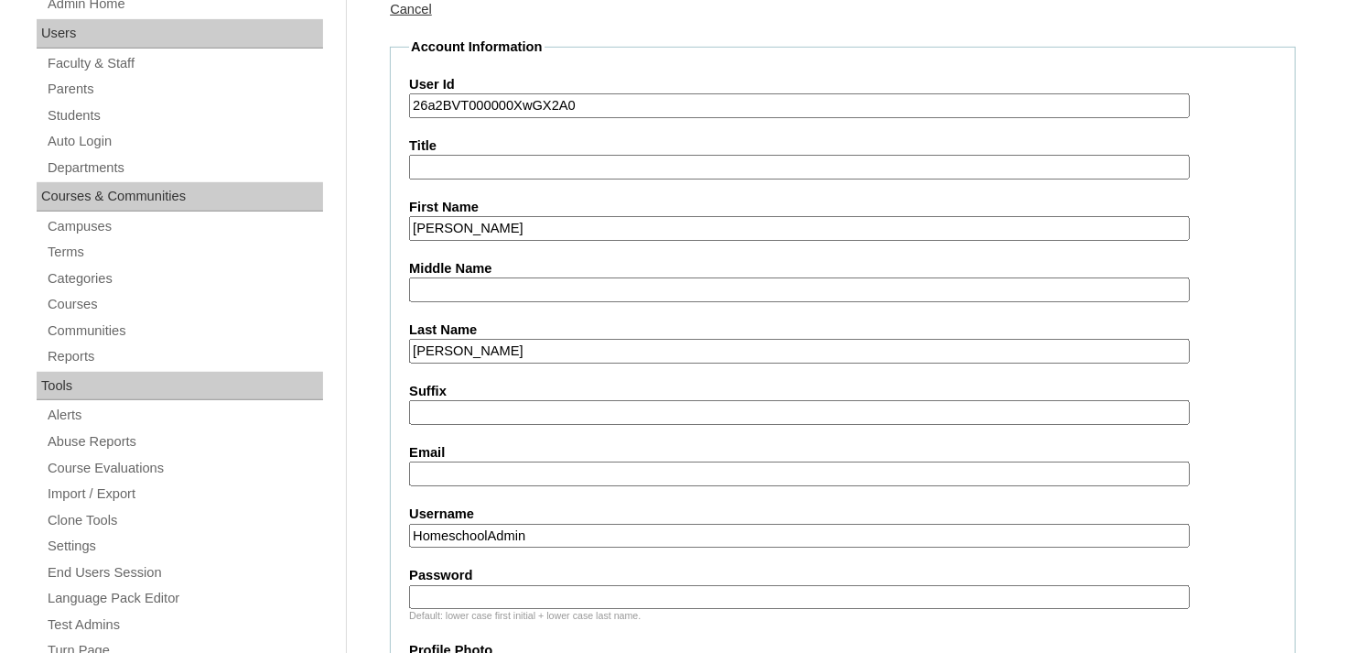
type input "Jackson"
click at [466, 463] on input "Email" at bounding box center [799, 473] width 781 height 25
click at [470, 469] on input "Email" at bounding box center [799, 473] width 781 height 25
drag, startPoint x: 672, startPoint y: 459, endPoint x: 404, endPoint y: 466, distance: 268.2
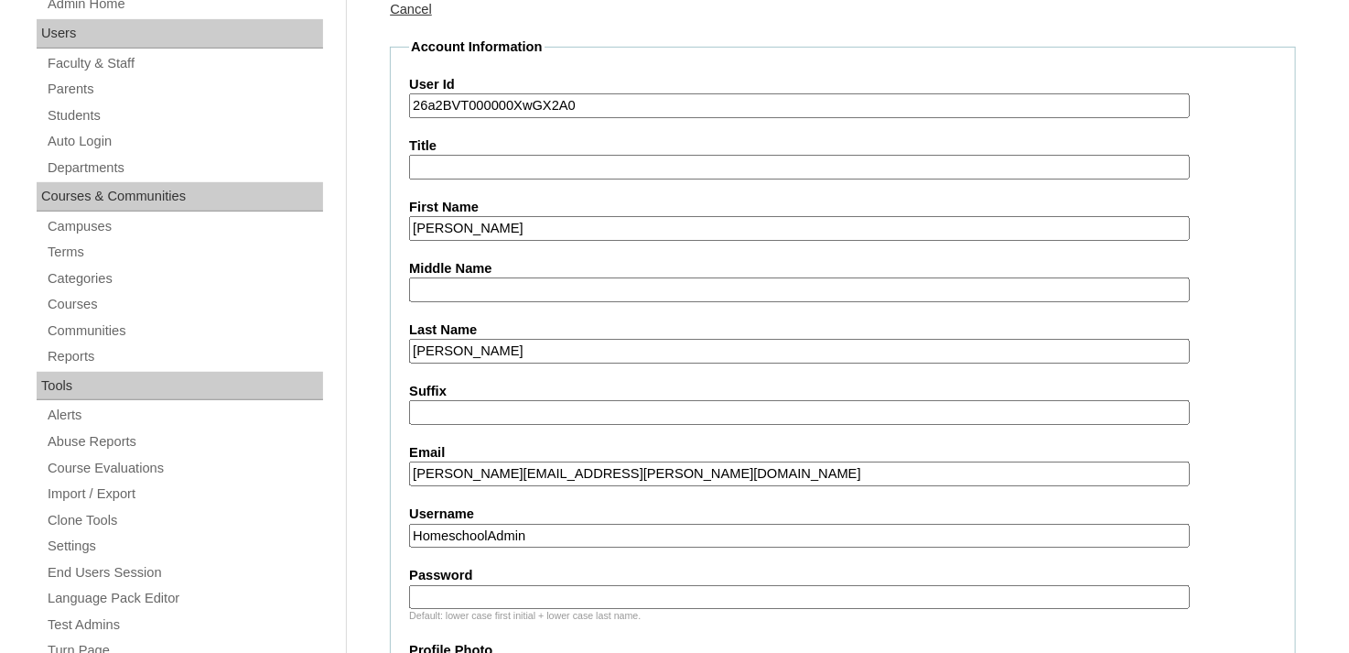
type input "terrell.jackson@enlightiumstudent.com"
drag, startPoint x: 568, startPoint y: 520, endPoint x: 344, endPoint y: 511, distance: 224.4
paste input "terrell.jackson@enlightiumstudent.com"
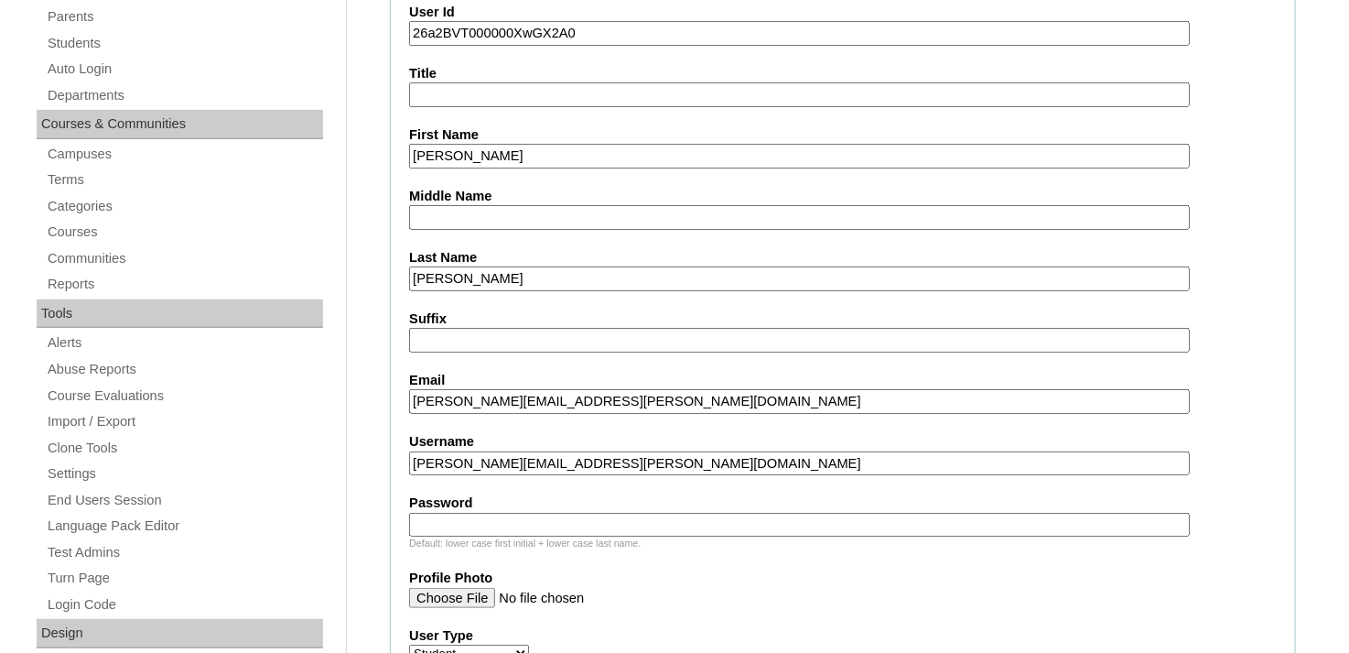
scroll to position [549, 0]
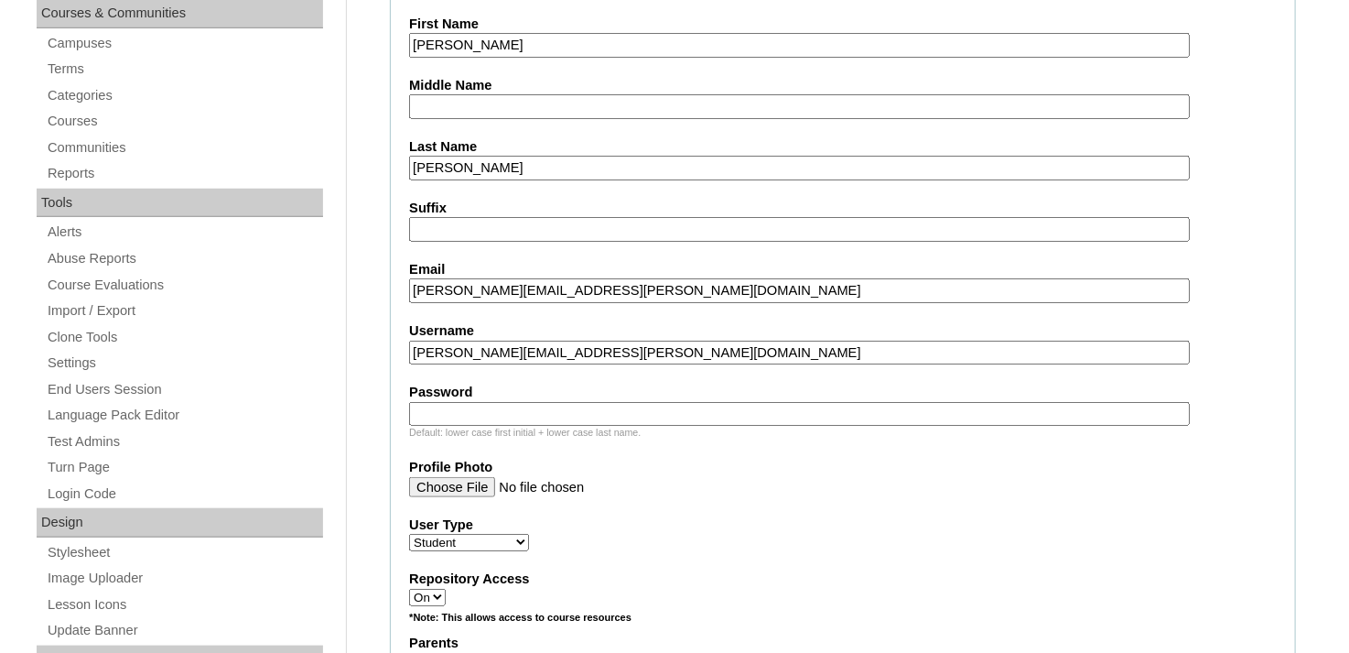
type input "terrell.jackson@enlightiumstudent.com"
click at [549, 403] on input "Password" at bounding box center [799, 414] width 781 height 25
paste input "terrell.jackson@enlightiumstudent.com"
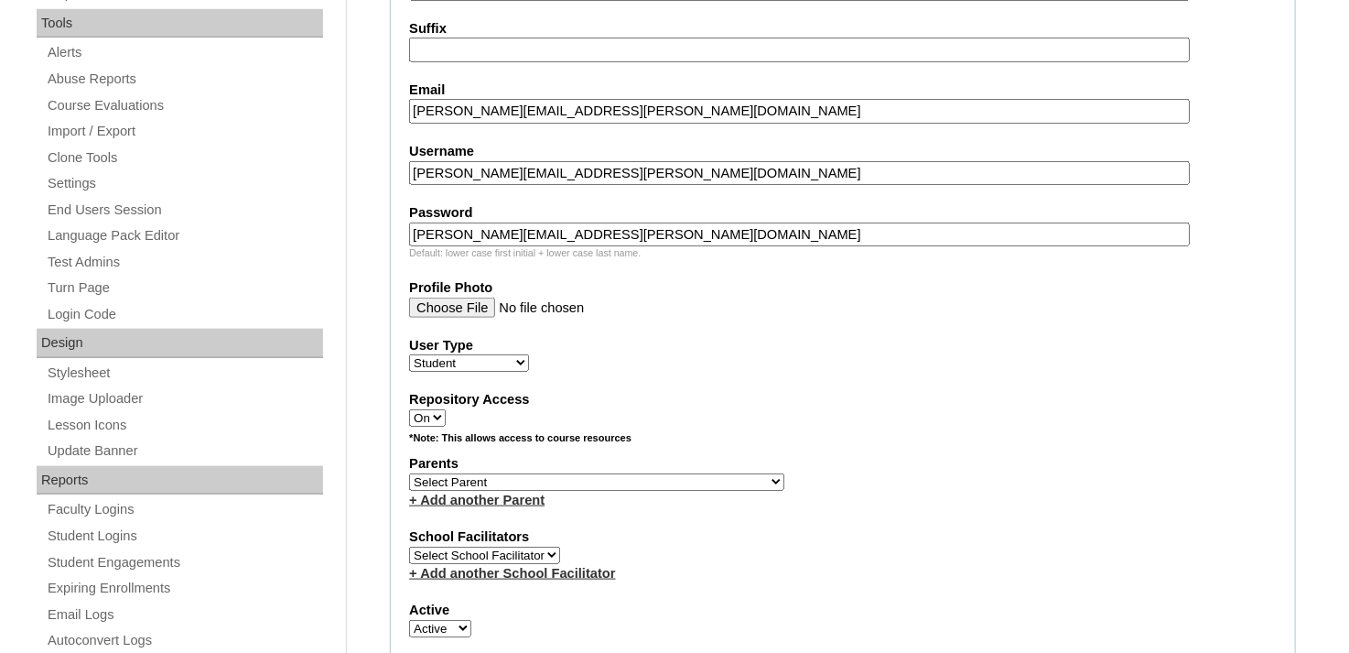
scroll to position [732, 0]
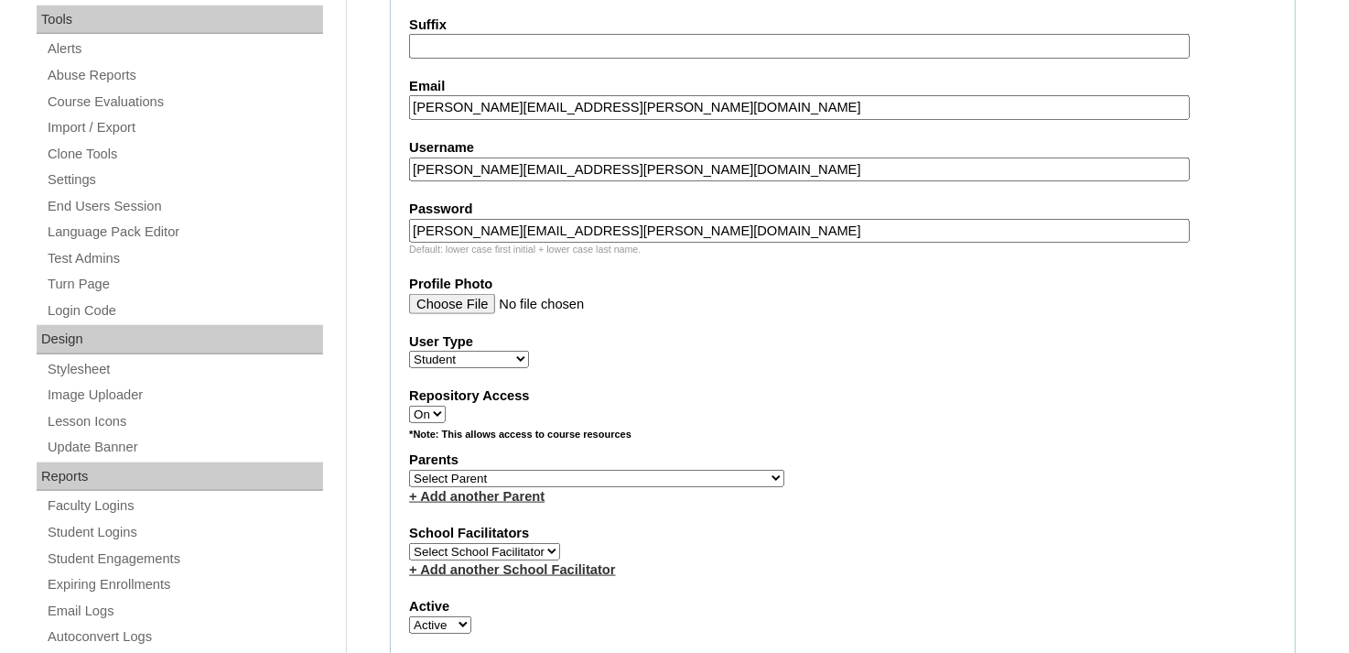
type input "terrell.jackson@enlightiumstudent.com"
click at [520, 470] on select "Select Parent Abbas, Tahani Garcia, Rosa Kaneko, Chad Labourdette, Jessica Nich…" at bounding box center [596, 478] width 375 height 17
select select "98813"
click at [409, 470] on select "Select Parent Abbas, Tahani Garcia, Rosa Kaneko, Chad Labourdette, Jessica Nich…" at bounding box center [596, 478] width 375 height 17
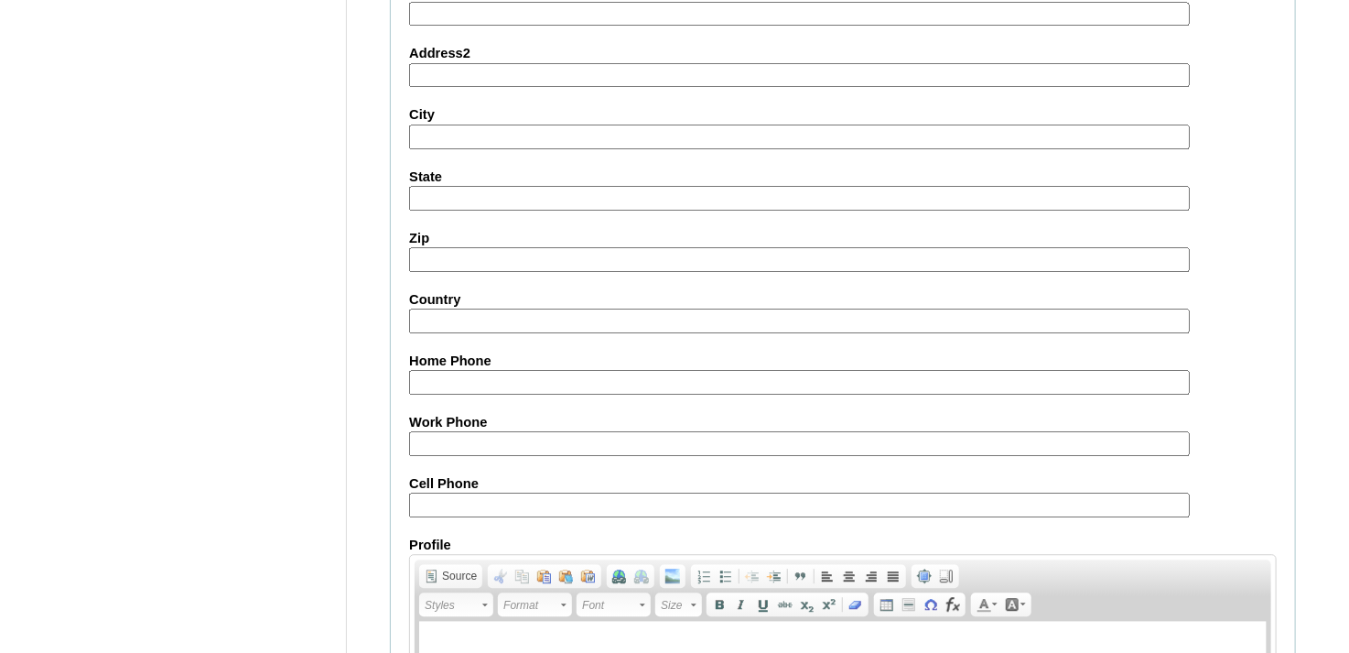
scroll to position [2197, 0]
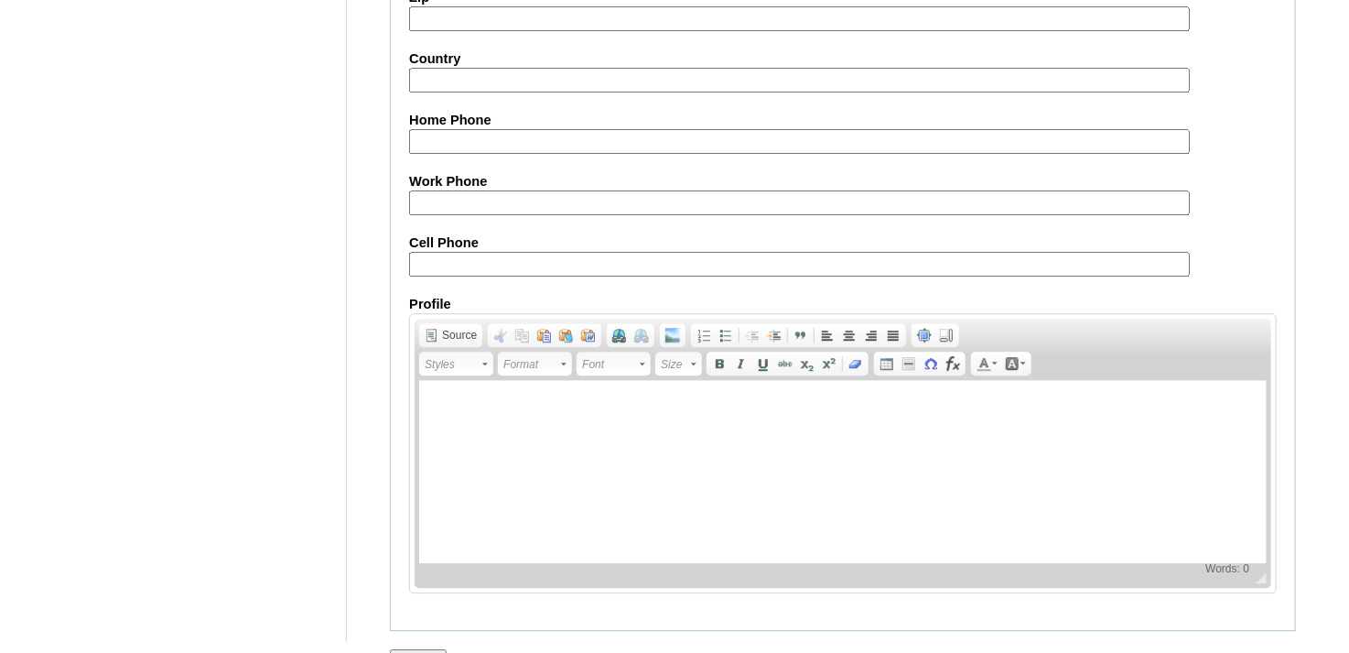
click at [405, 649] on input "Submit" at bounding box center [418, 659] width 57 height 20
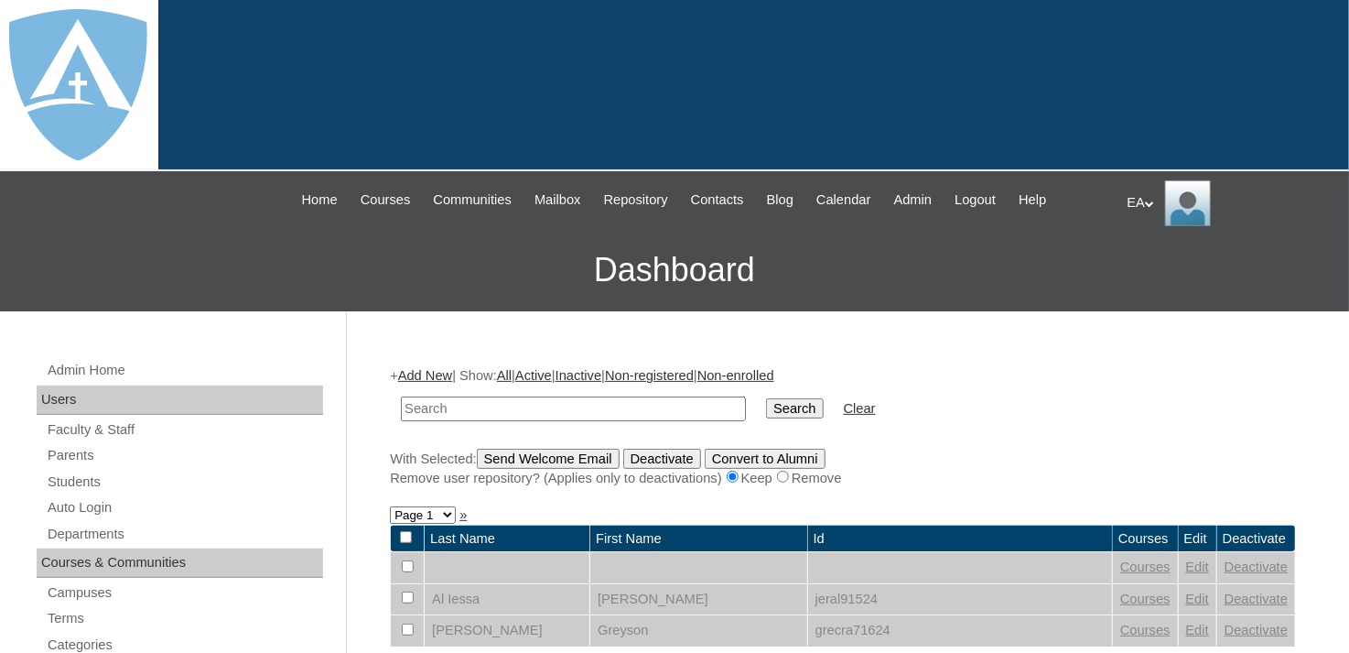
click at [540, 408] on input "text" at bounding box center [573, 408] width 345 height 25
type input "terrell"
click at [766, 406] on input "Search" at bounding box center [794, 408] width 57 height 20
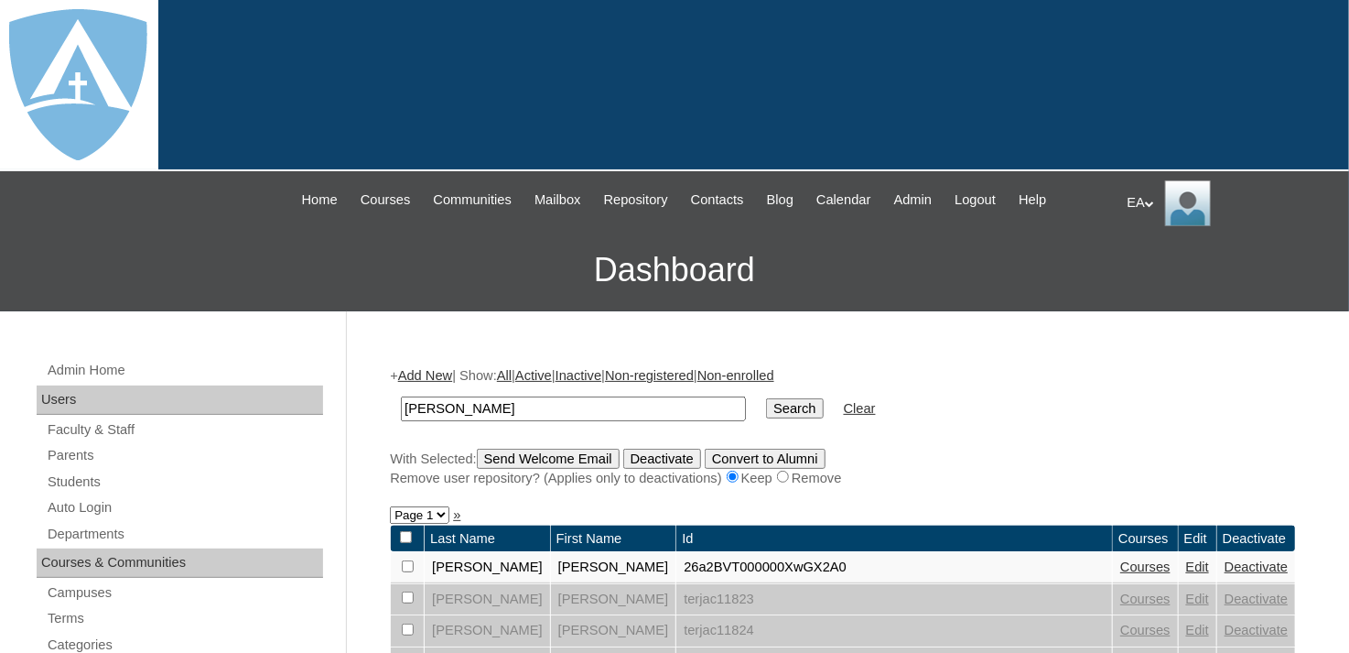
click at [1120, 562] on link "Courses" at bounding box center [1145, 566] width 50 height 15
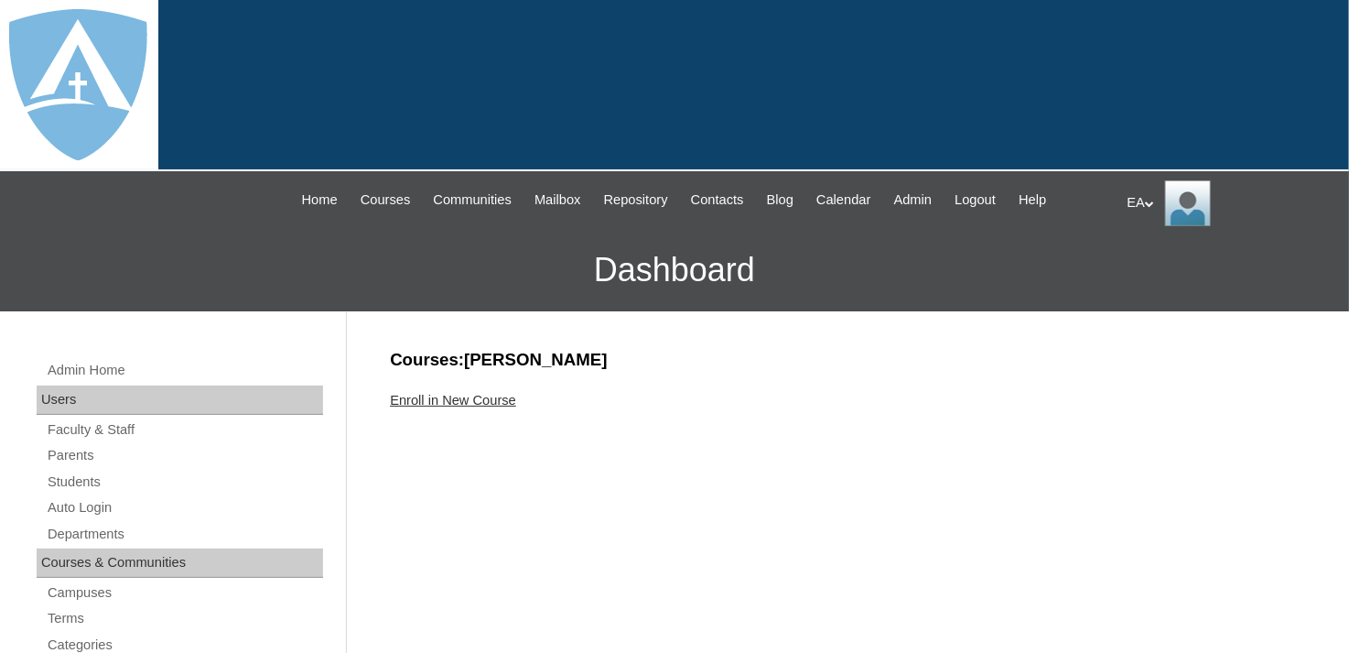
click at [436, 399] on link "Enroll in New Course" at bounding box center [453, 400] width 126 height 15
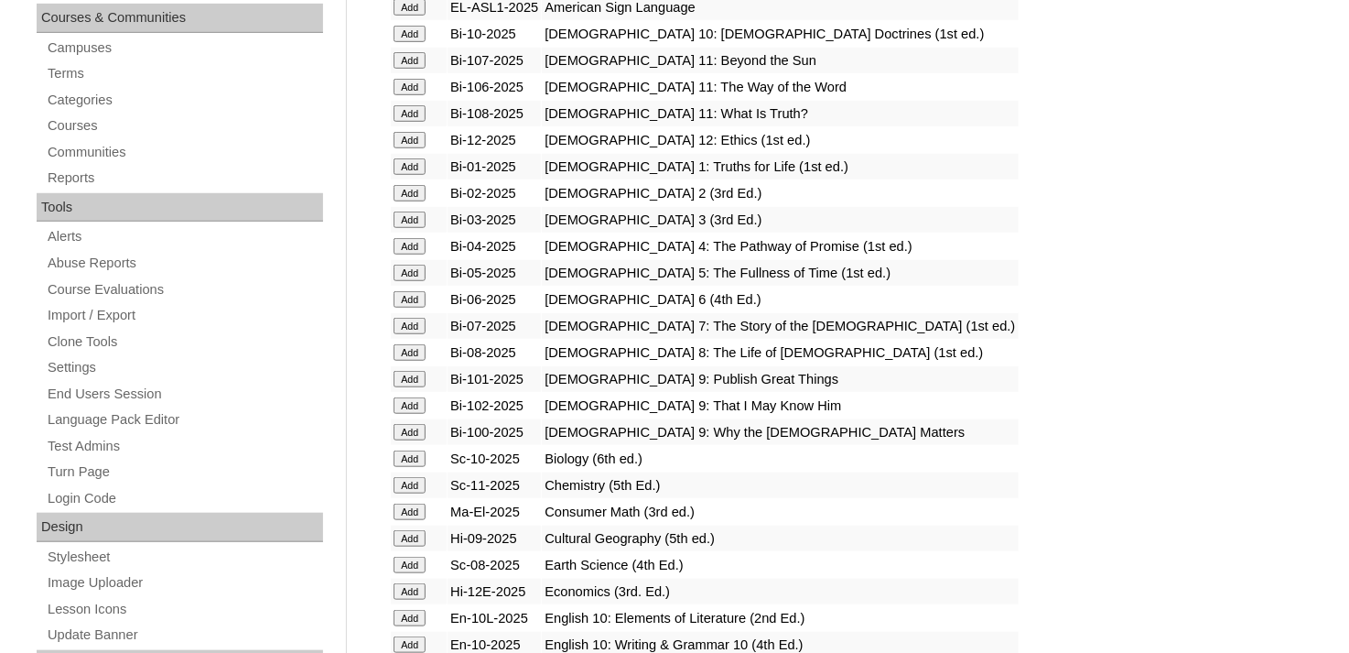
scroll to position [549, 0]
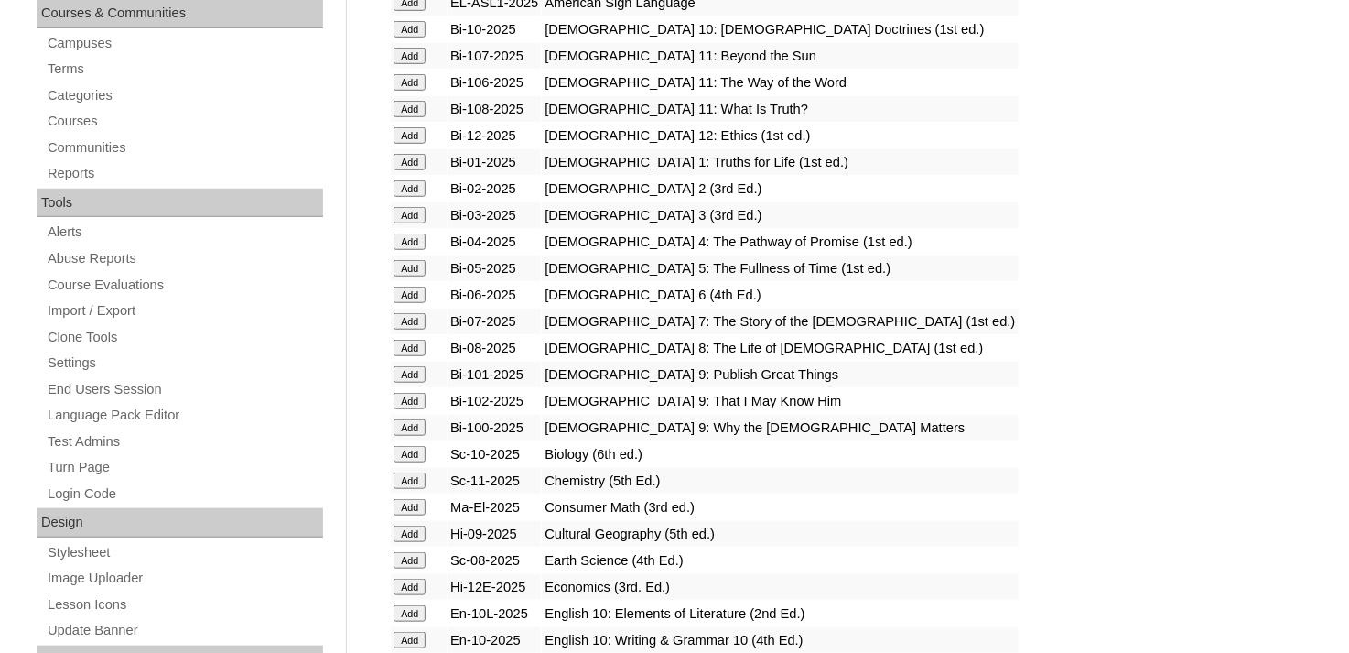
click at [403, 211] on input "Add" at bounding box center [410, 215] width 32 height 16
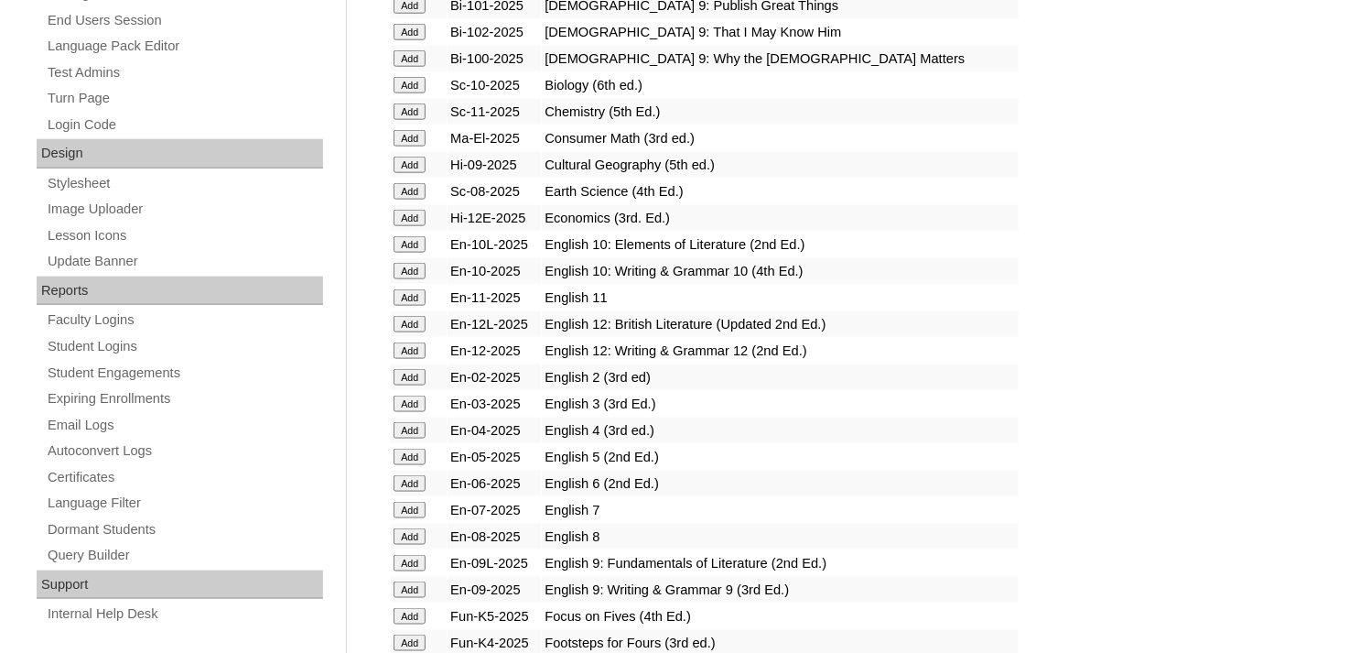
scroll to position [937, 0]
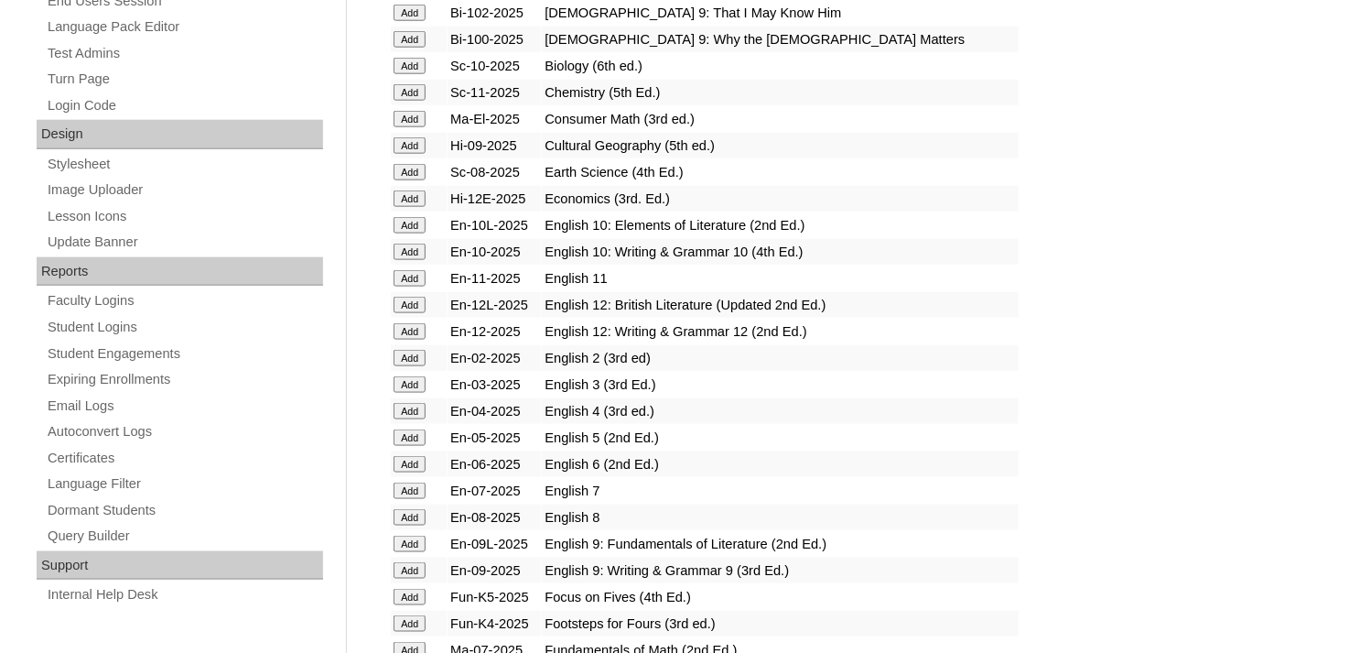
click at [406, 376] on input "Add" at bounding box center [410, 384] width 32 height 16
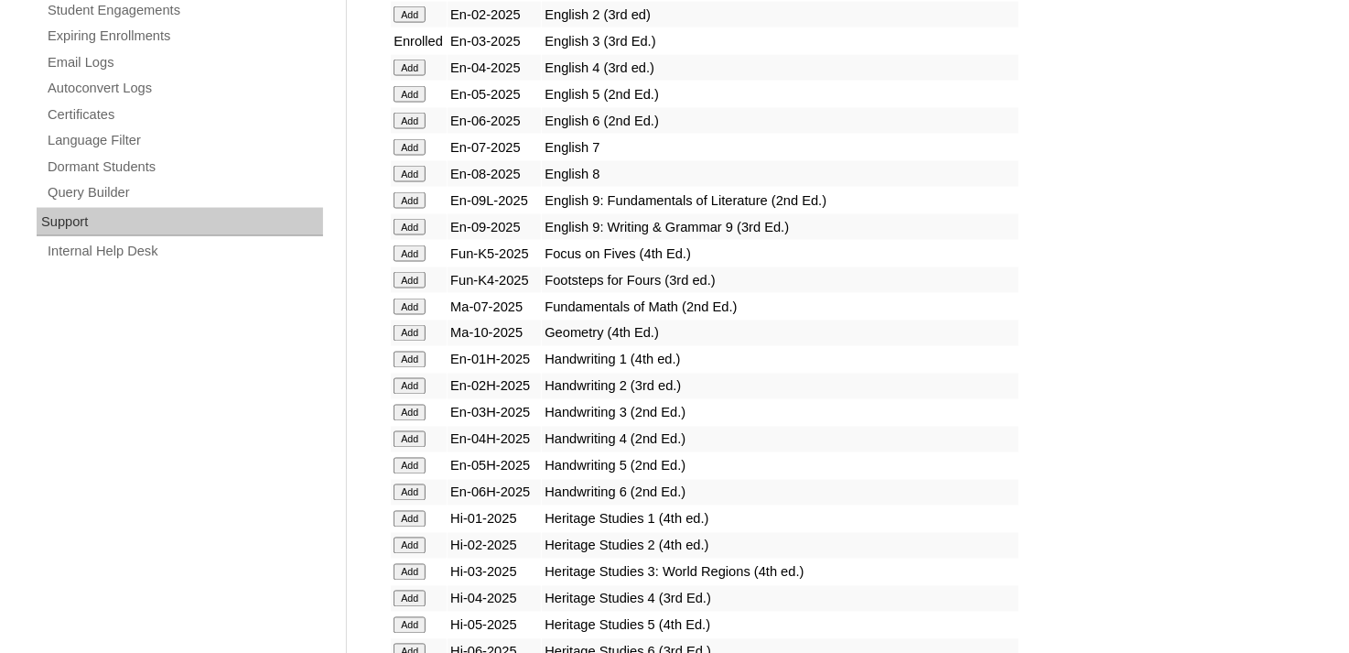
scroll to position [1281, 0]
click at [411, 404] on input "Add" at bounding box center [410, 412] width 32 height 16
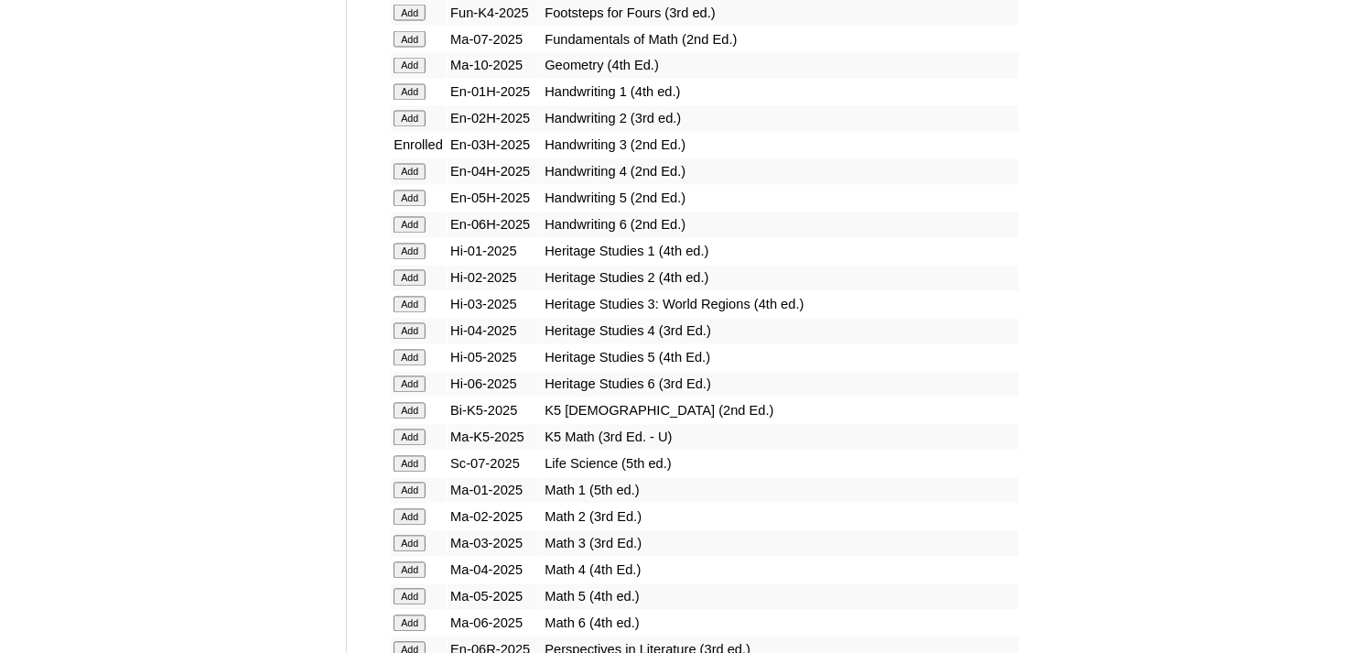
scroll to position [1556, 0]
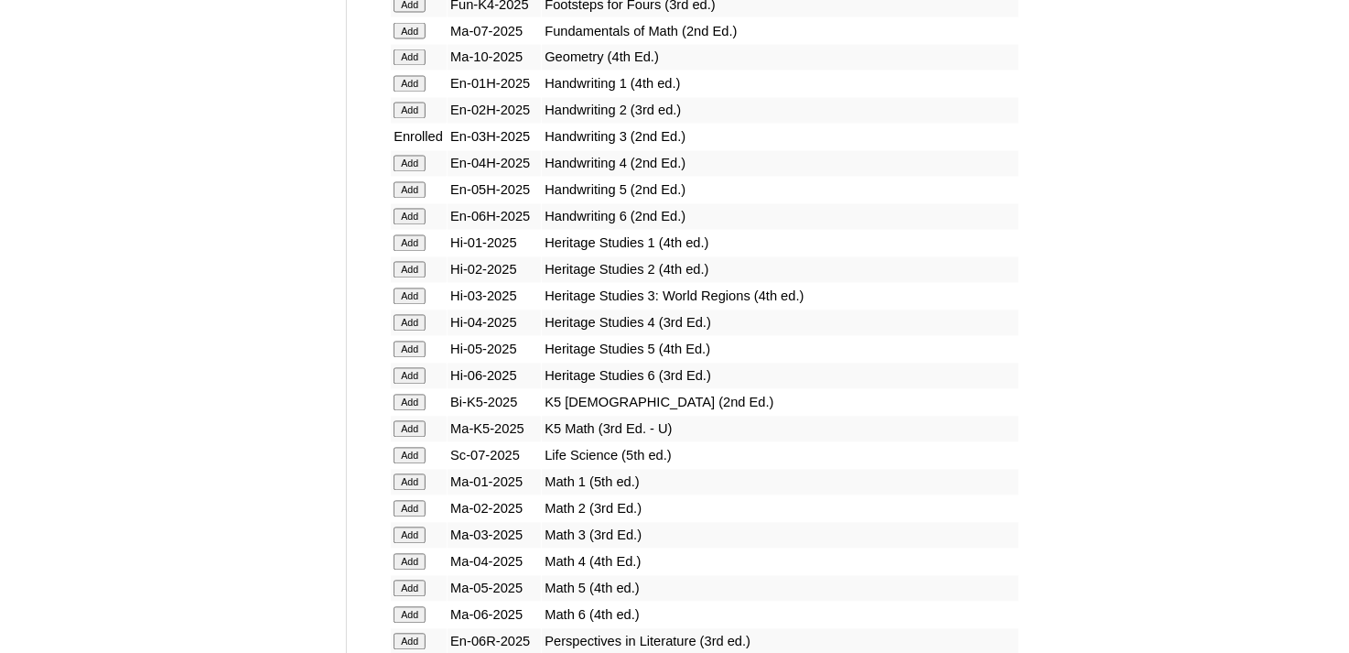
click at [408, 288] on input "Add" at bounding box center [410, 296] width 32 height 16
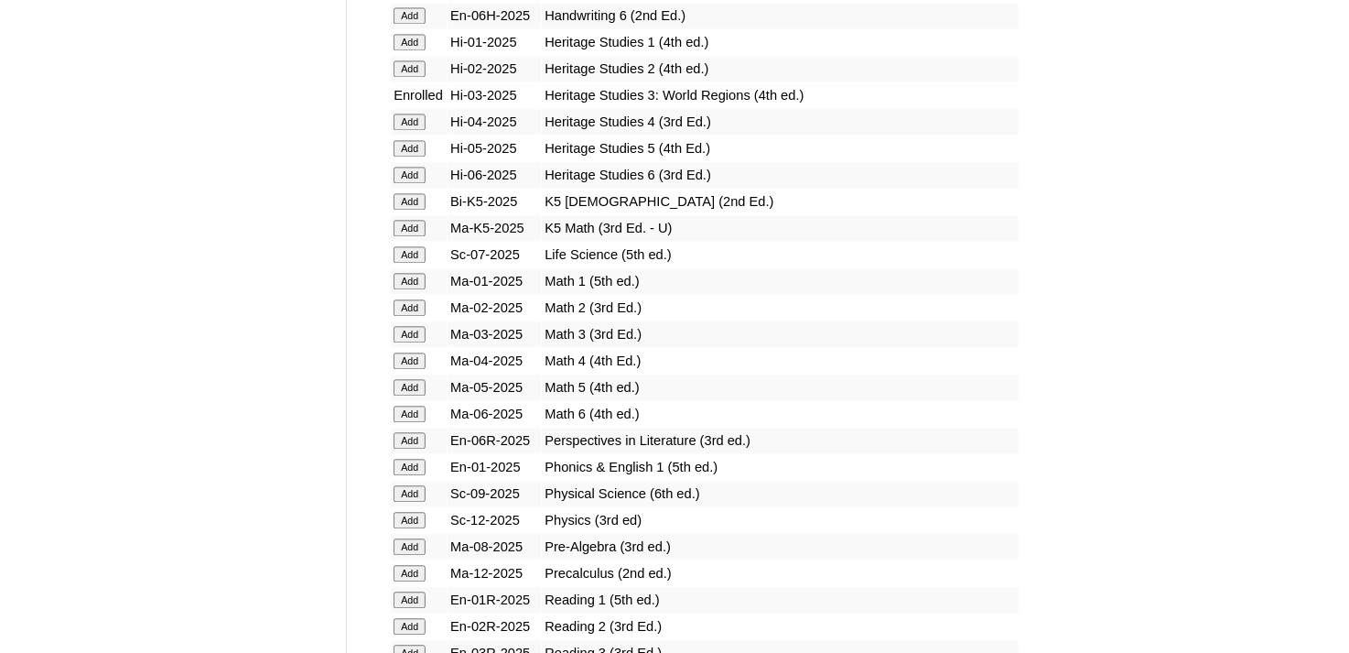
scroll to position [1831, 0]
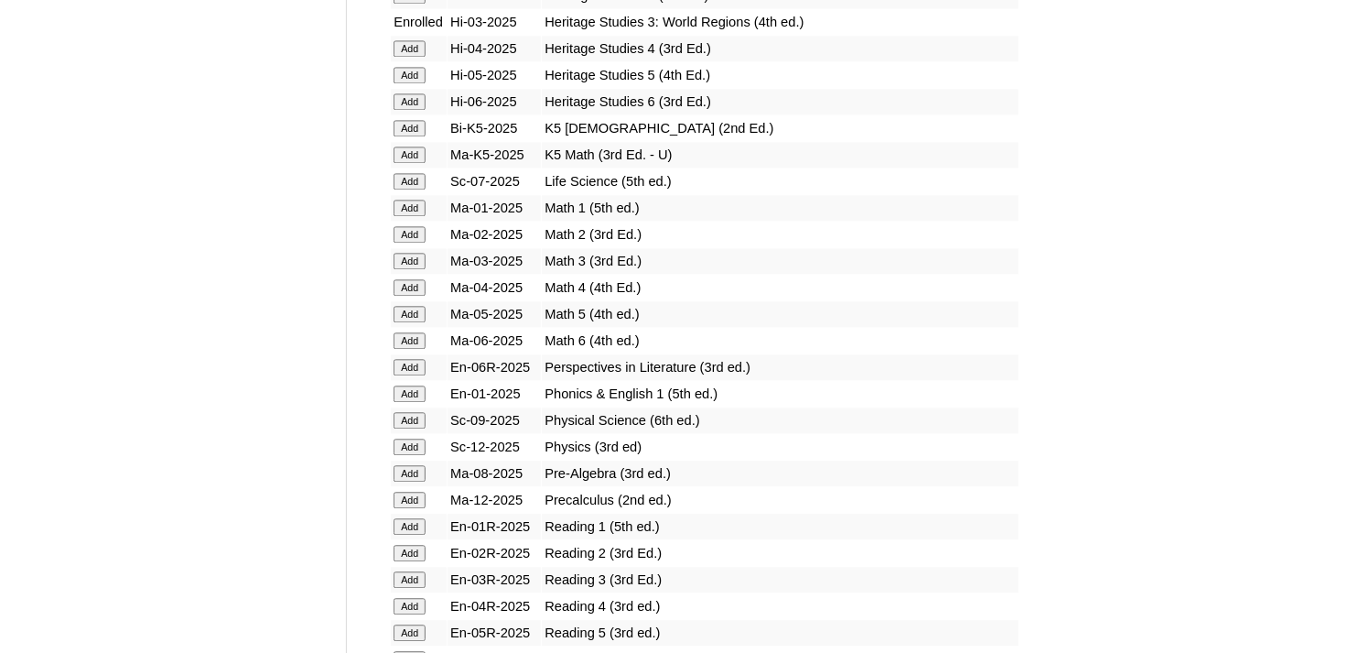
click at [416, 253] on input "Add" at bounding box center [410, 261] width 32 height 16
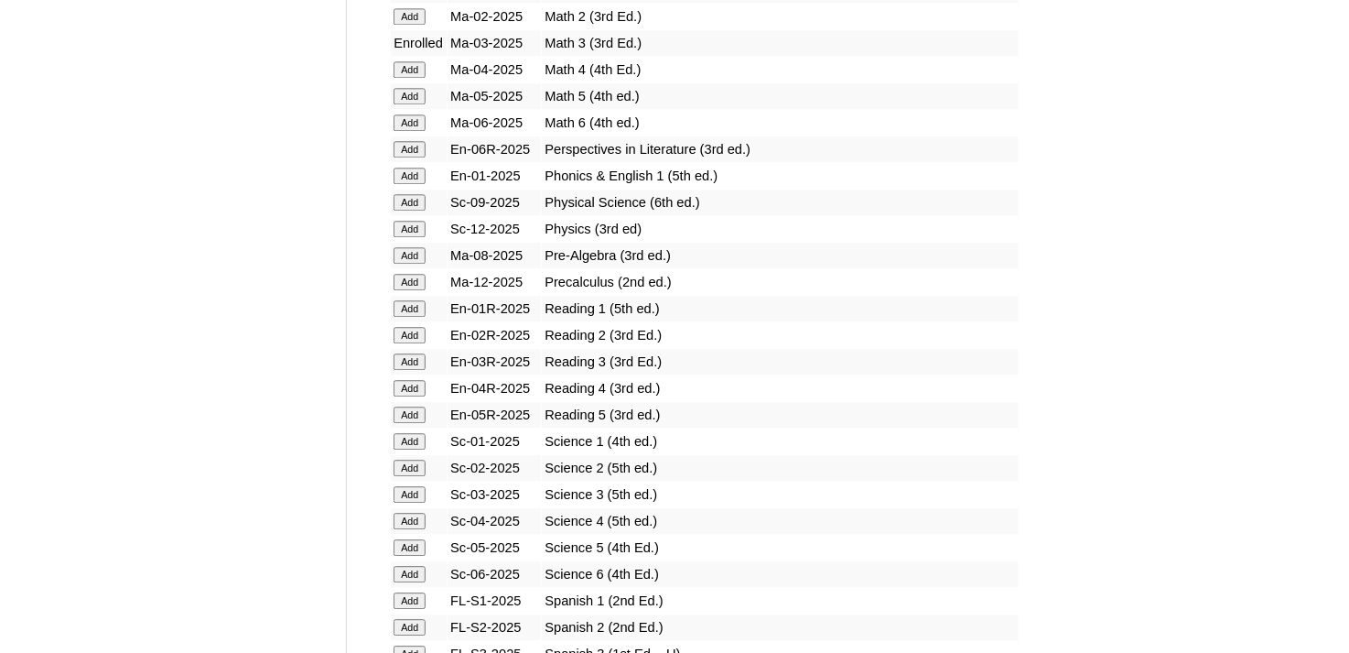
scroll to position [2105, 0]
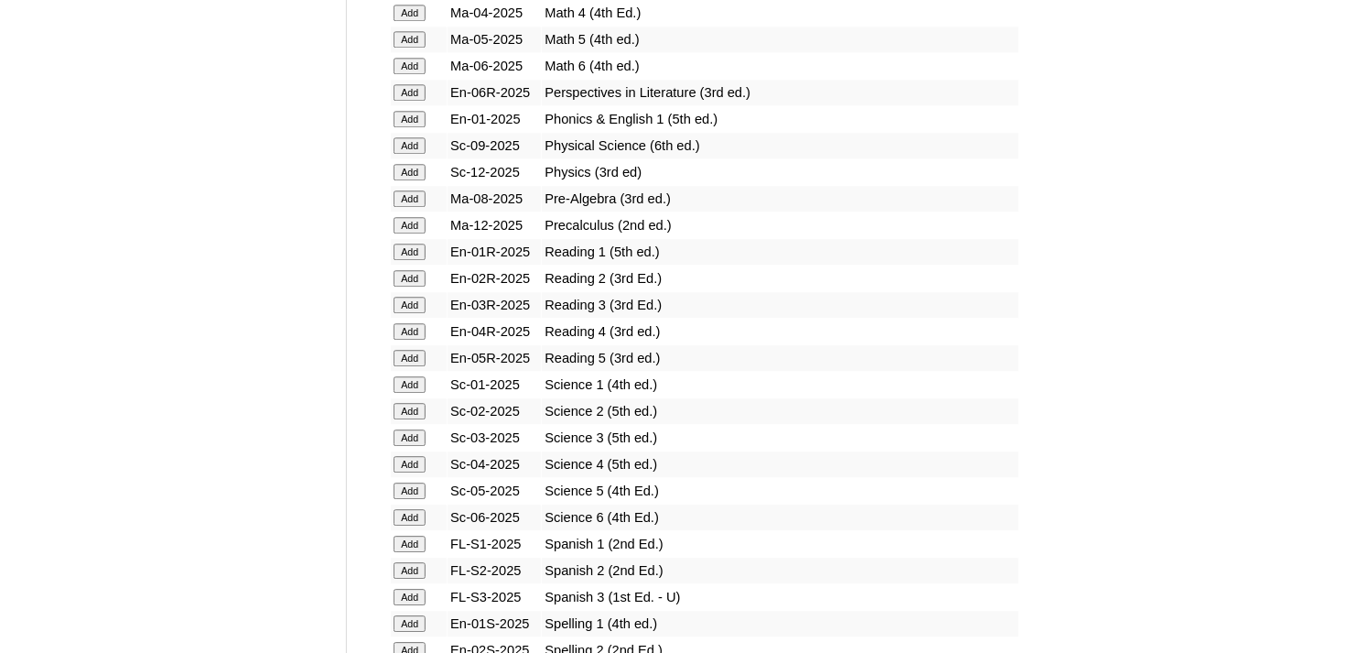
click at [415, 297] on input "Add" at bounding box center [410, 305] width 32 height 16
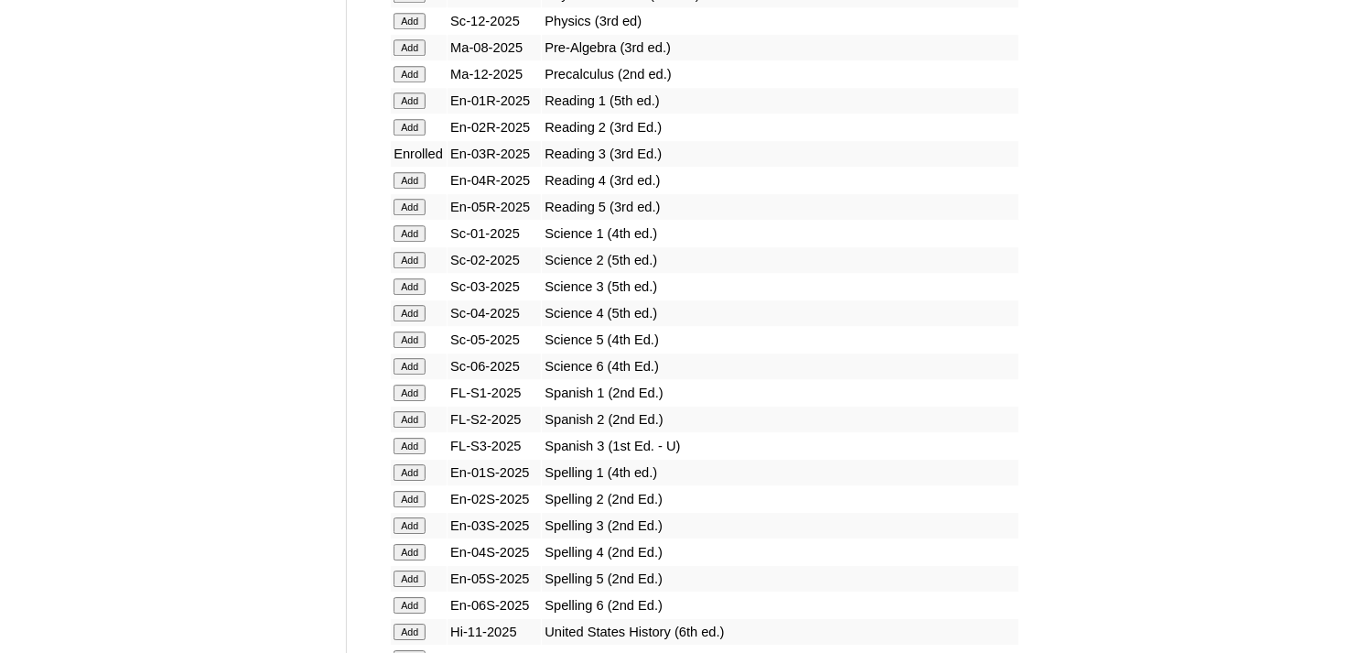
scroll to position [2288, 0]
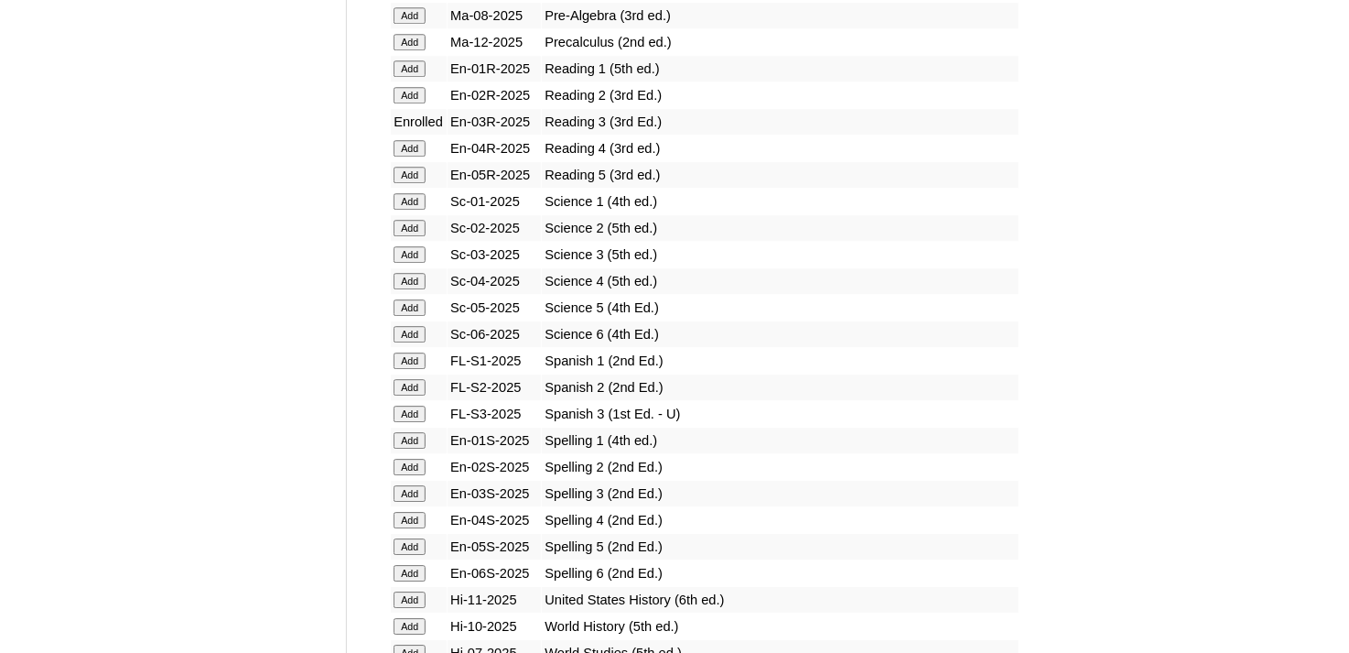
click at [422, 246] on input "Add" at bounding box center [410, 254] width 32 height 16
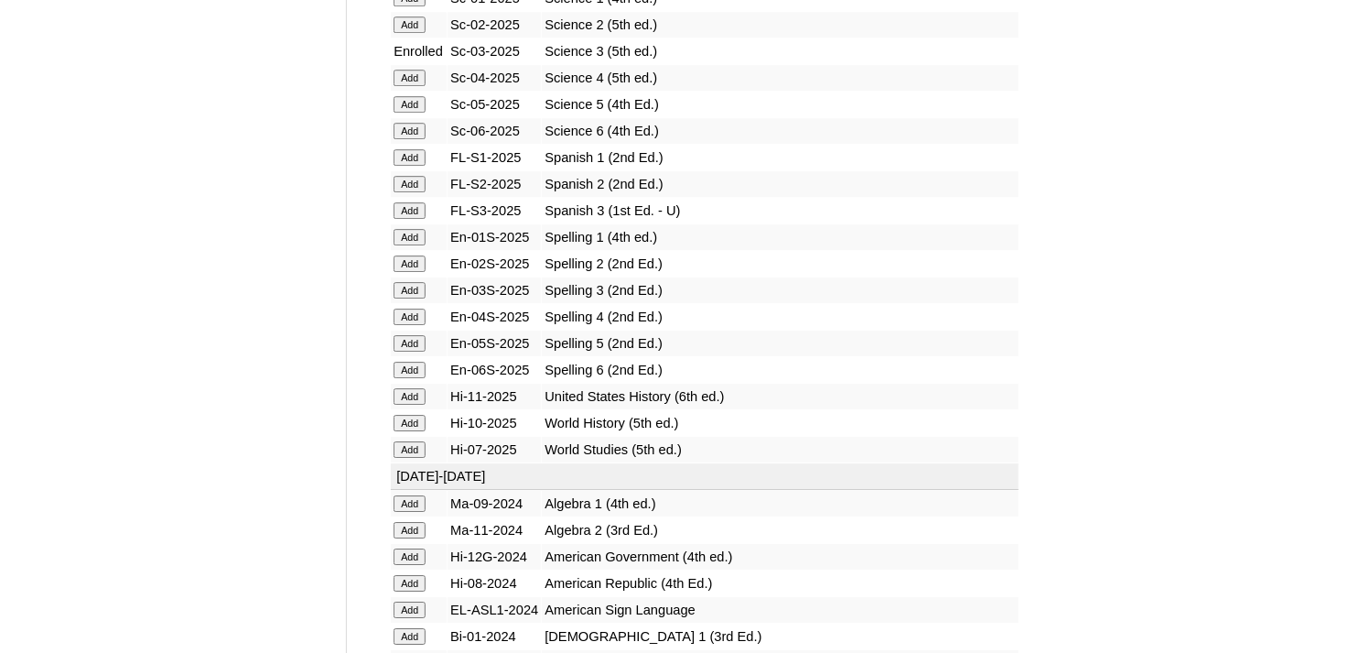
scroll to position [2563, 0]
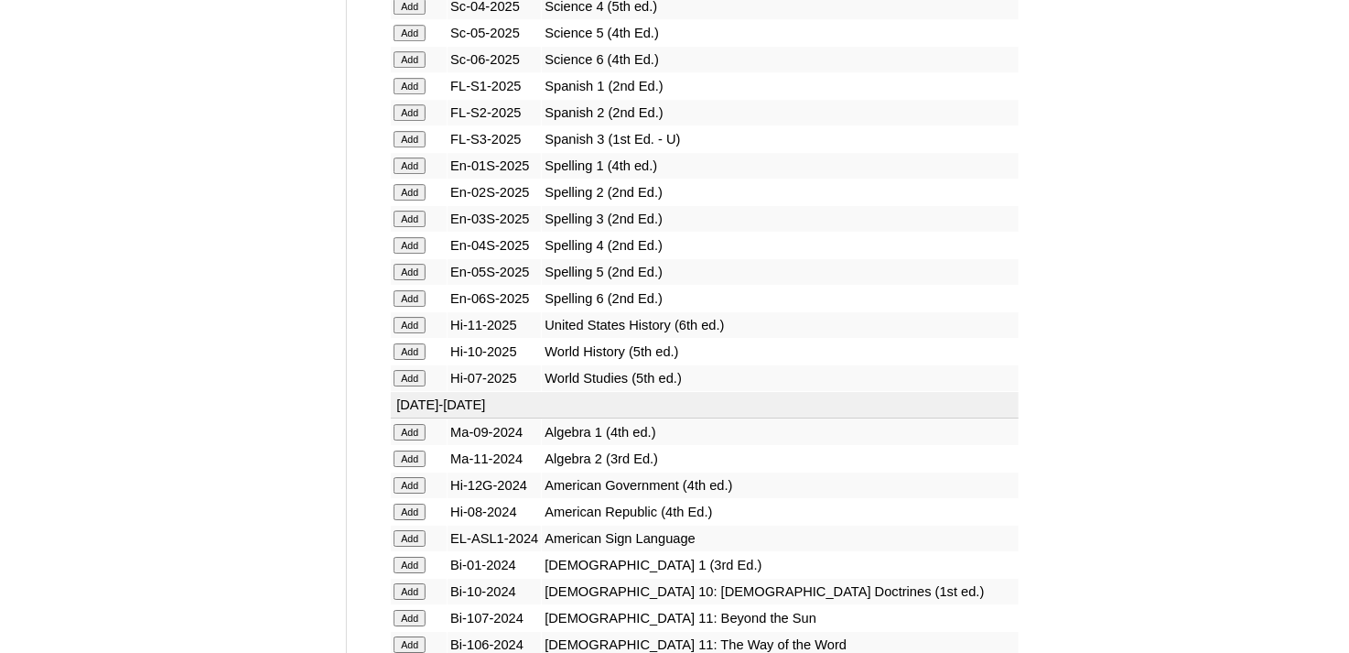
click at [411, 211] on input "Add" at bounding box center [410, 219] width 32 height 16
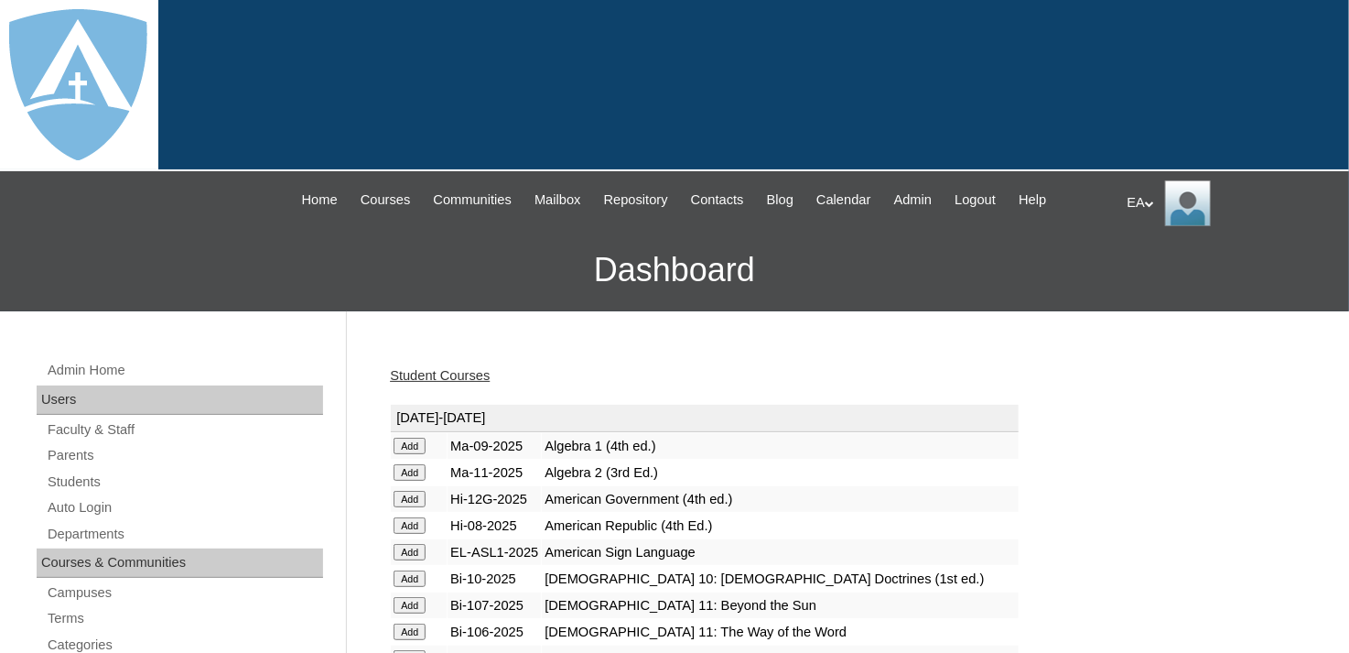
click at [480, 373] on link "Student Courses" at bounding box center [440, 375] width 100 height 15
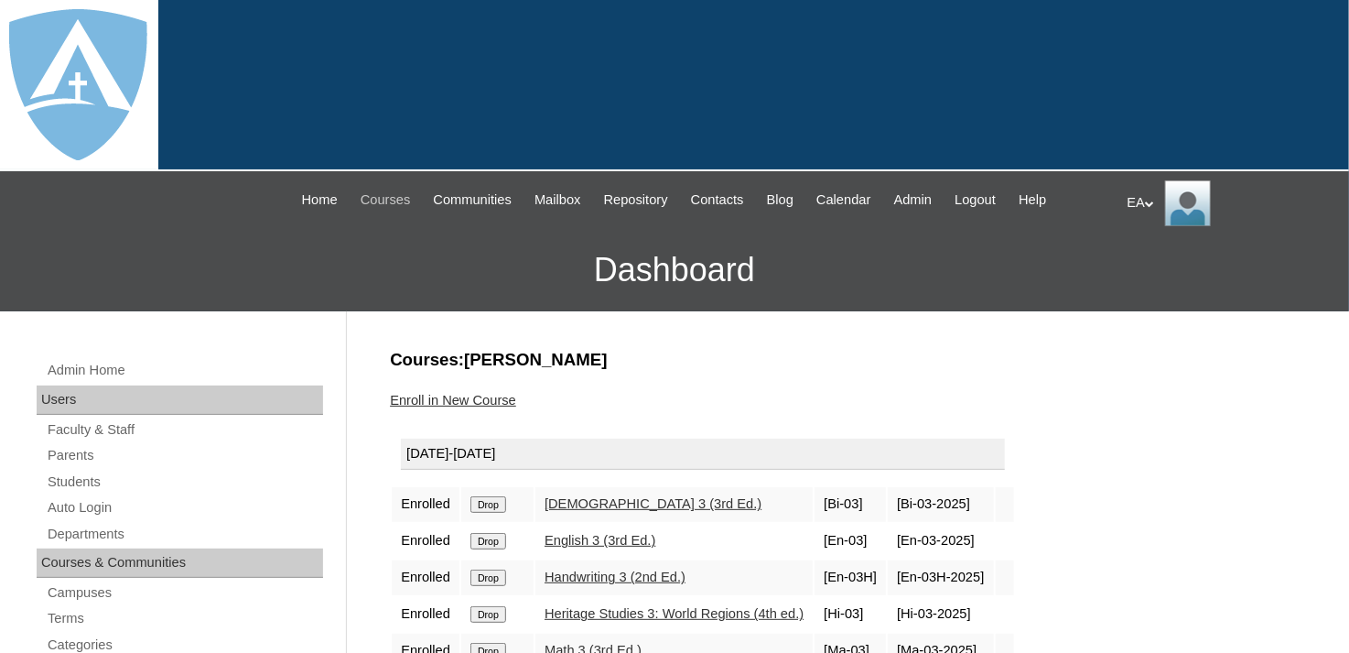
click at [364, 204] on span "Courses" at bounding box center [386, 199] width 50 height 21
